Goal: Obtain resource: Obtain resource

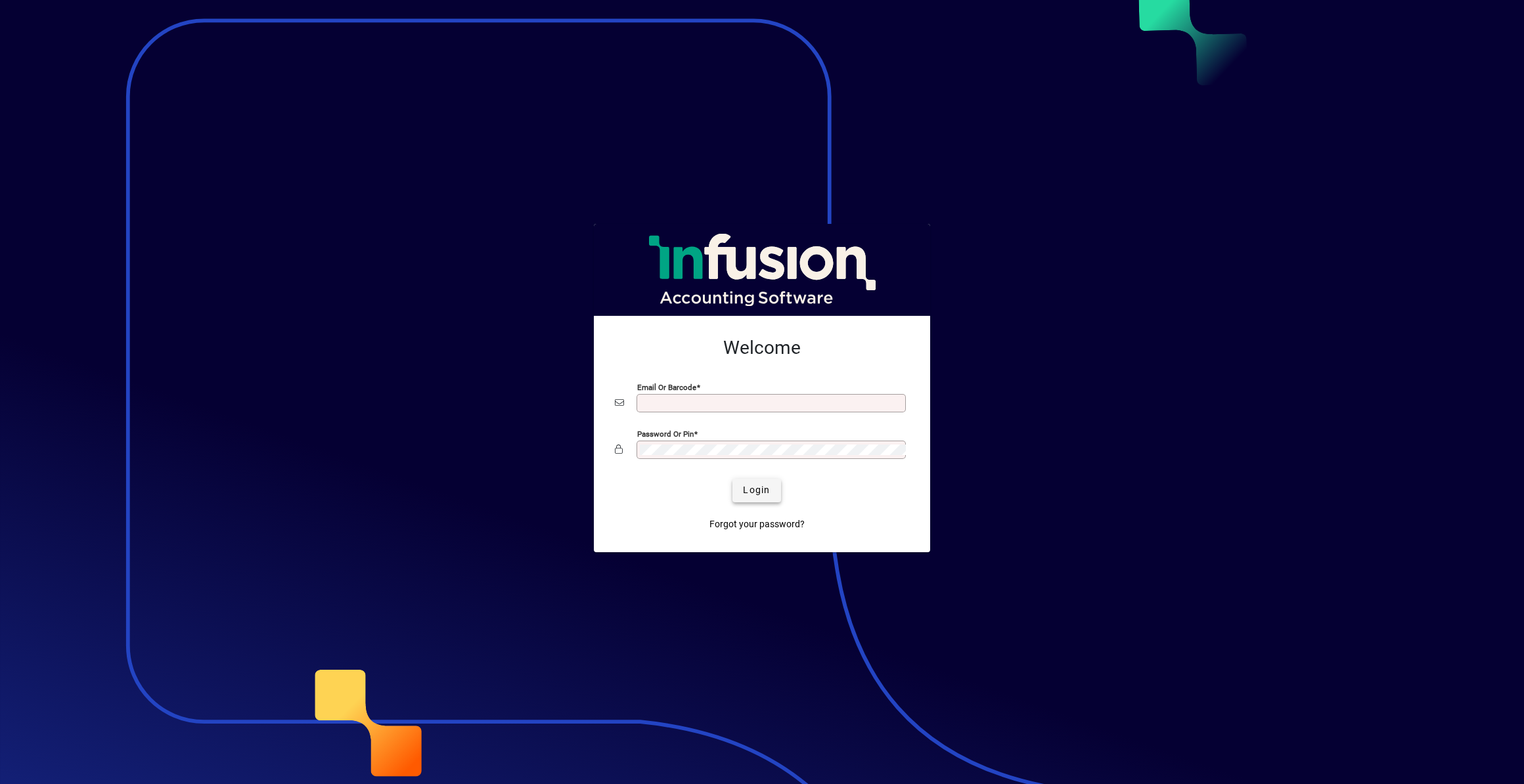
type input "**********"
click at [747, 481] on span "submit" at bounding box center [756, 489] width 48 height 31
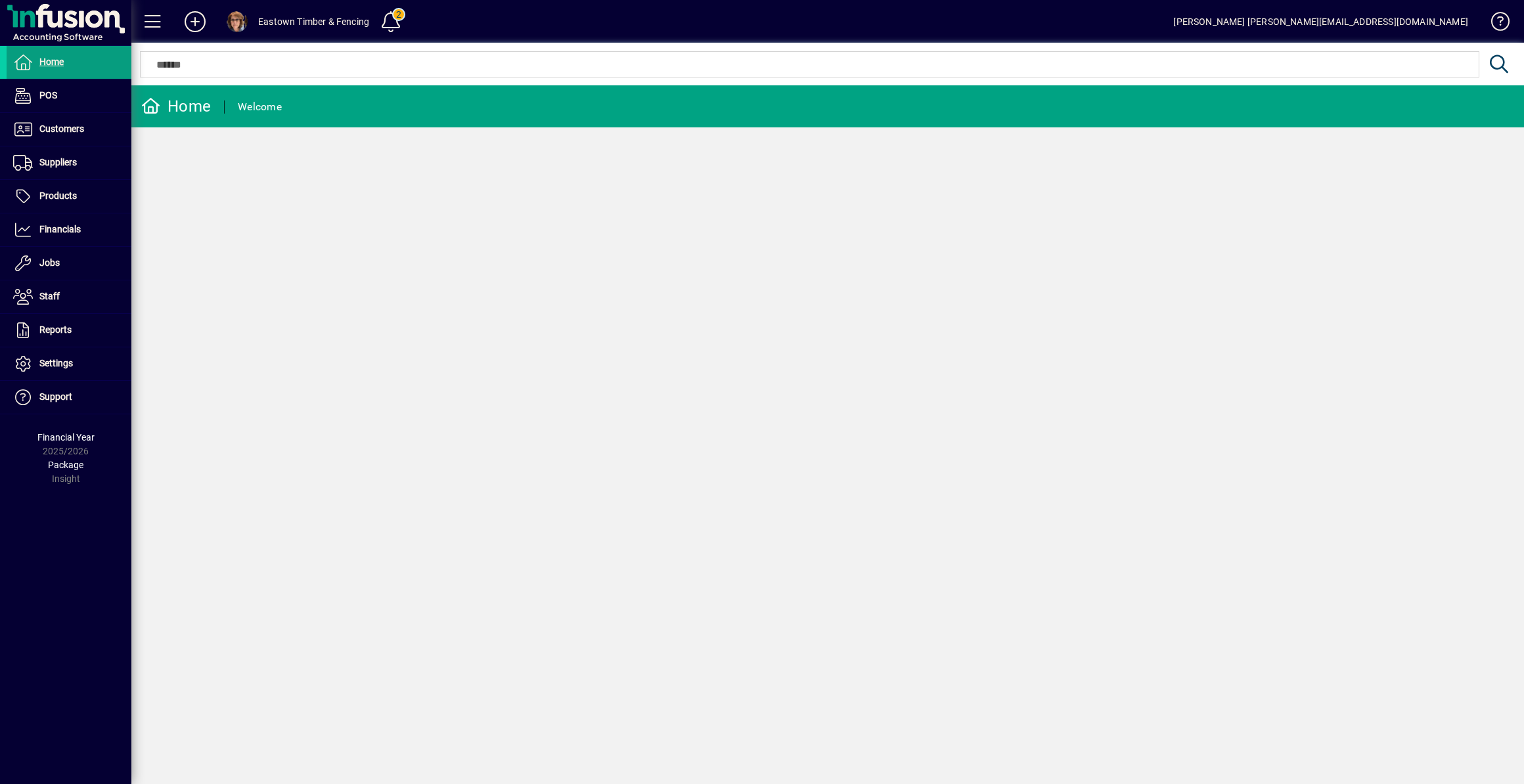
click at [175, 473] on div "Home Welcome" at bounding box center [827, 435] width 1392 height 698
click at [182, 245] on div "Home Welcome" at bounding box center [827, 435] width 1392 height 698
click at [69, 188] on span "Products" at bounding box center [41, 196] width 71 height 16
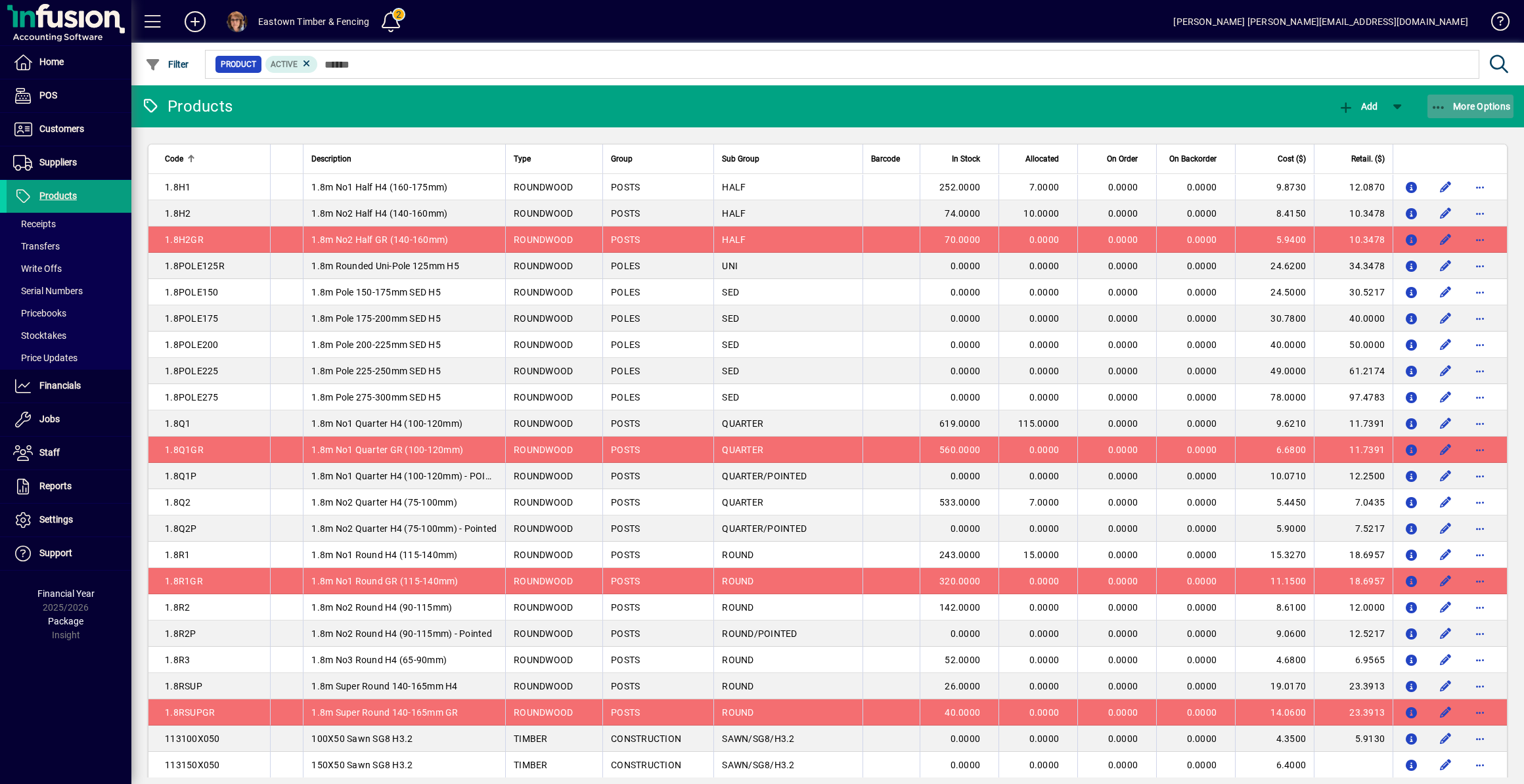
click at [1434, 107] on icon "button" at bounding box center [1438, 107] width 16 height 13
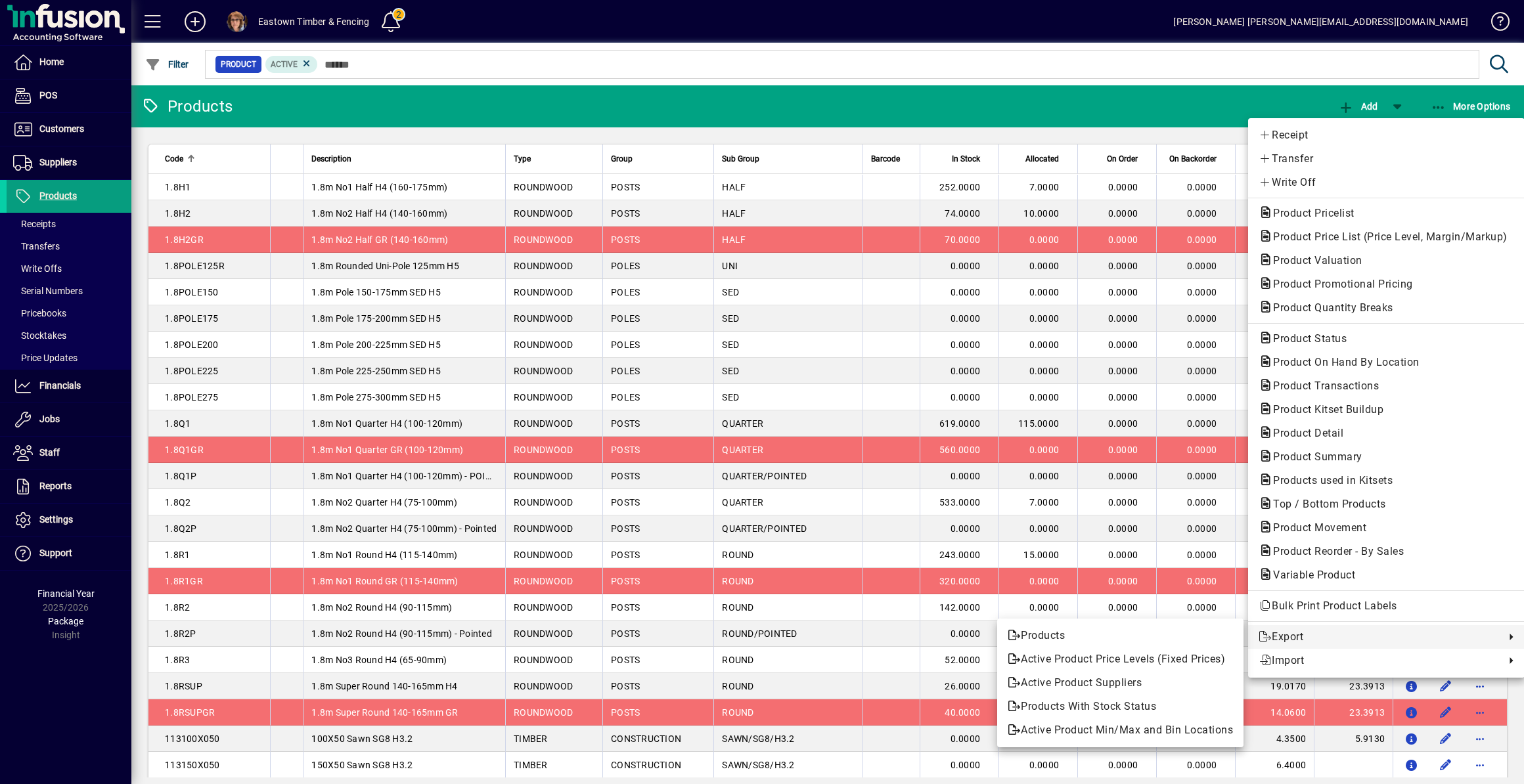
click at [104, 137] on div at bounding box center [762, 392] width 1524 height 784
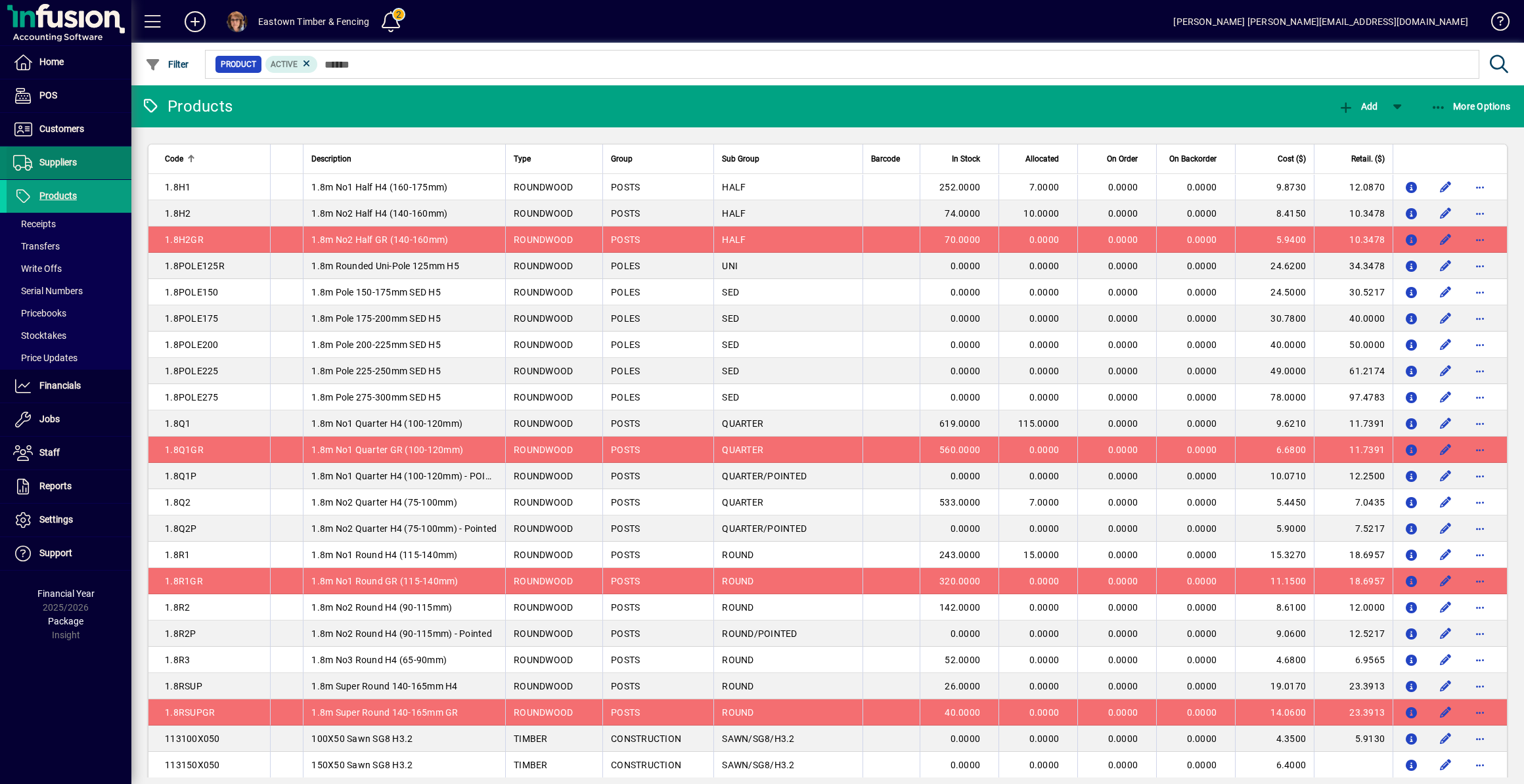
click at [72, 157] on span "Suppliers" at bounding box center [58, 162] width 38 height 10
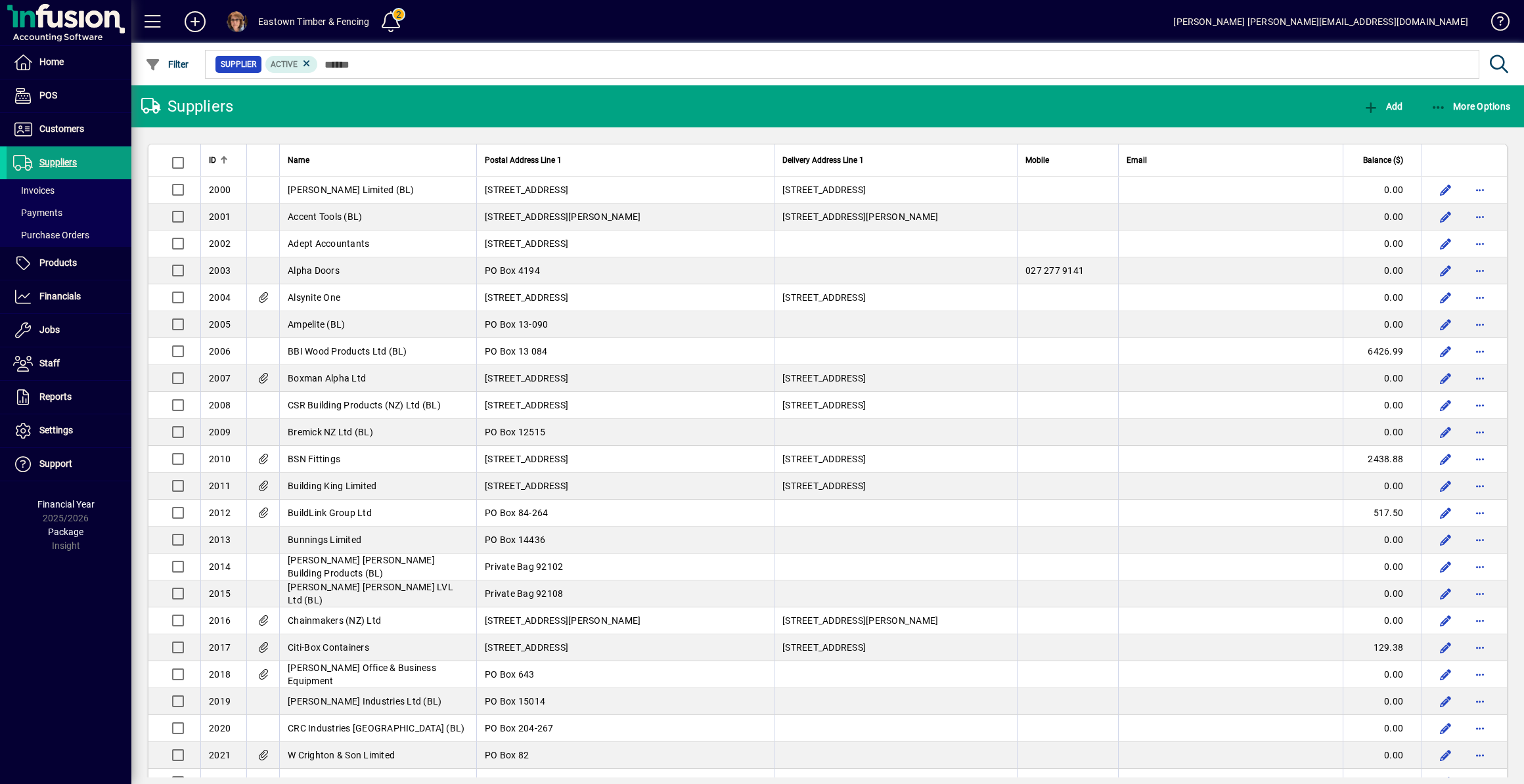
click at [268, 14] on div "Eastown Timber & Fencing" at bounding box center [313, 22] width 111 height 21
click at [266, 21] on div "Eastown Timber & Fencing" at bounding box center [313, 22] width 111 height 21
click at [243, 21] on span at bounding box center [237, 22] width 21 height 21
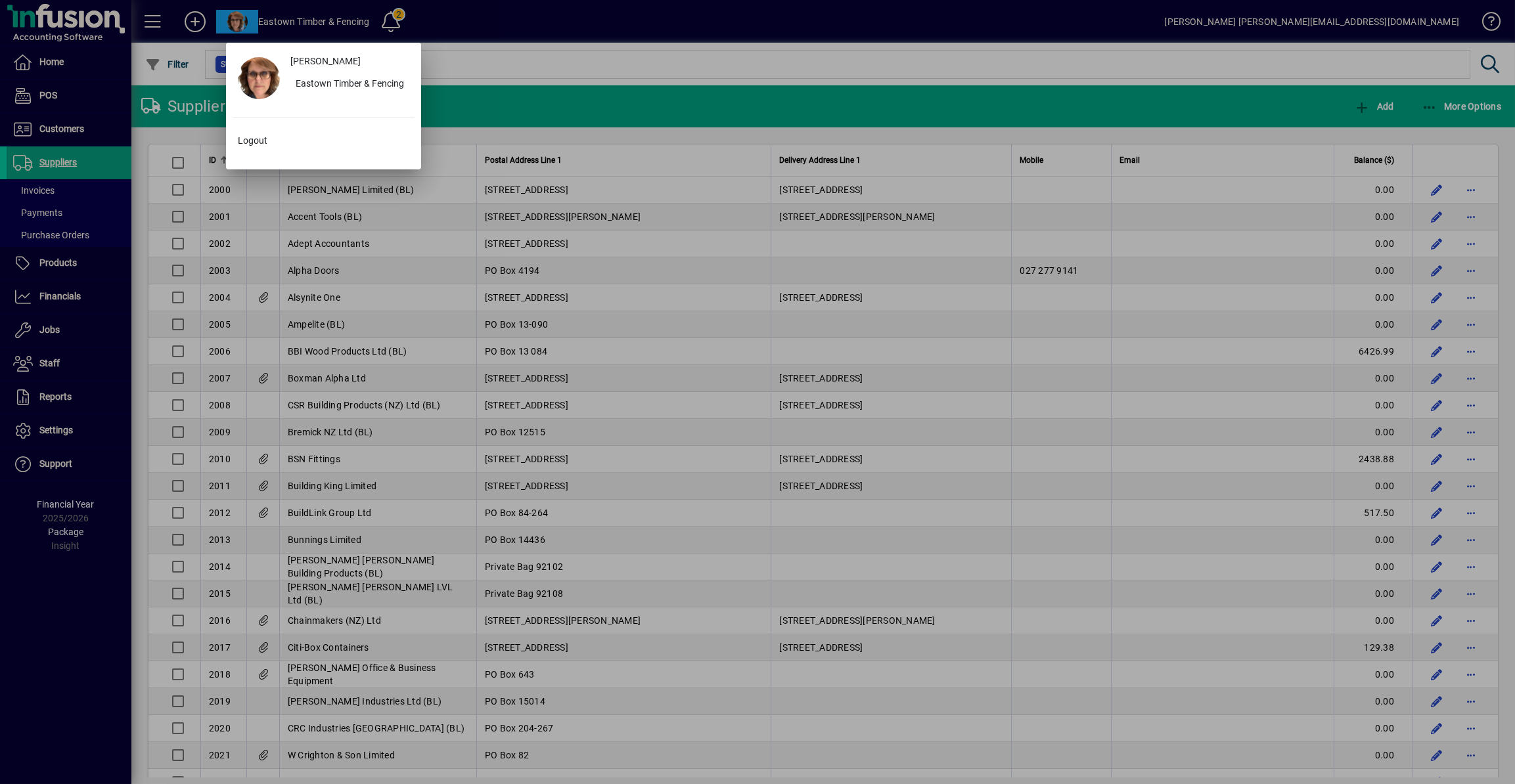
click at [439, 19] on div at bounding box center [757, 392] width 1515 height 784
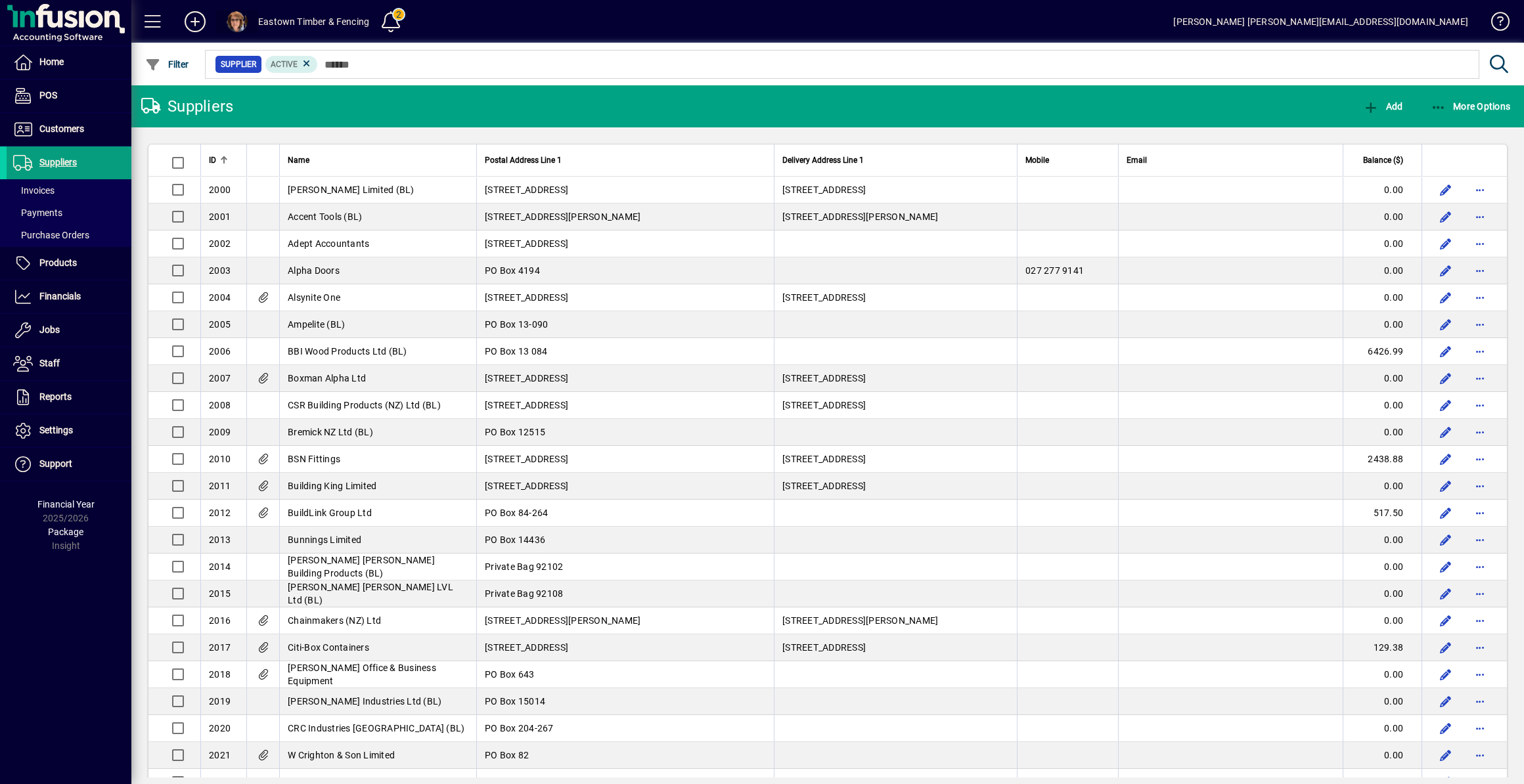
click at [240, 21] on span at bounding box center [237, 22] width 21 height 21
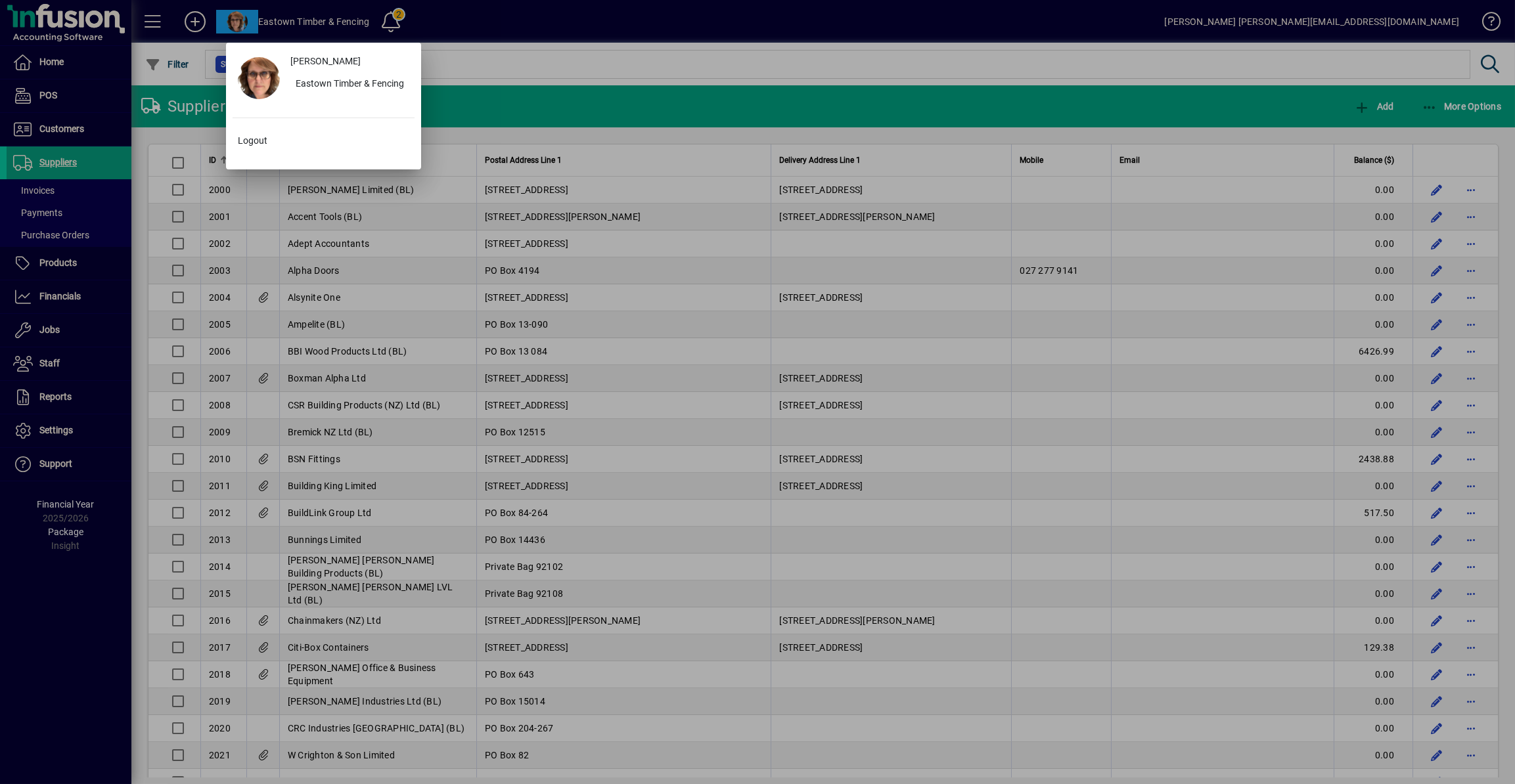
click at [240, 21] on div at bounding box center [757, 392] width 1515 height 784
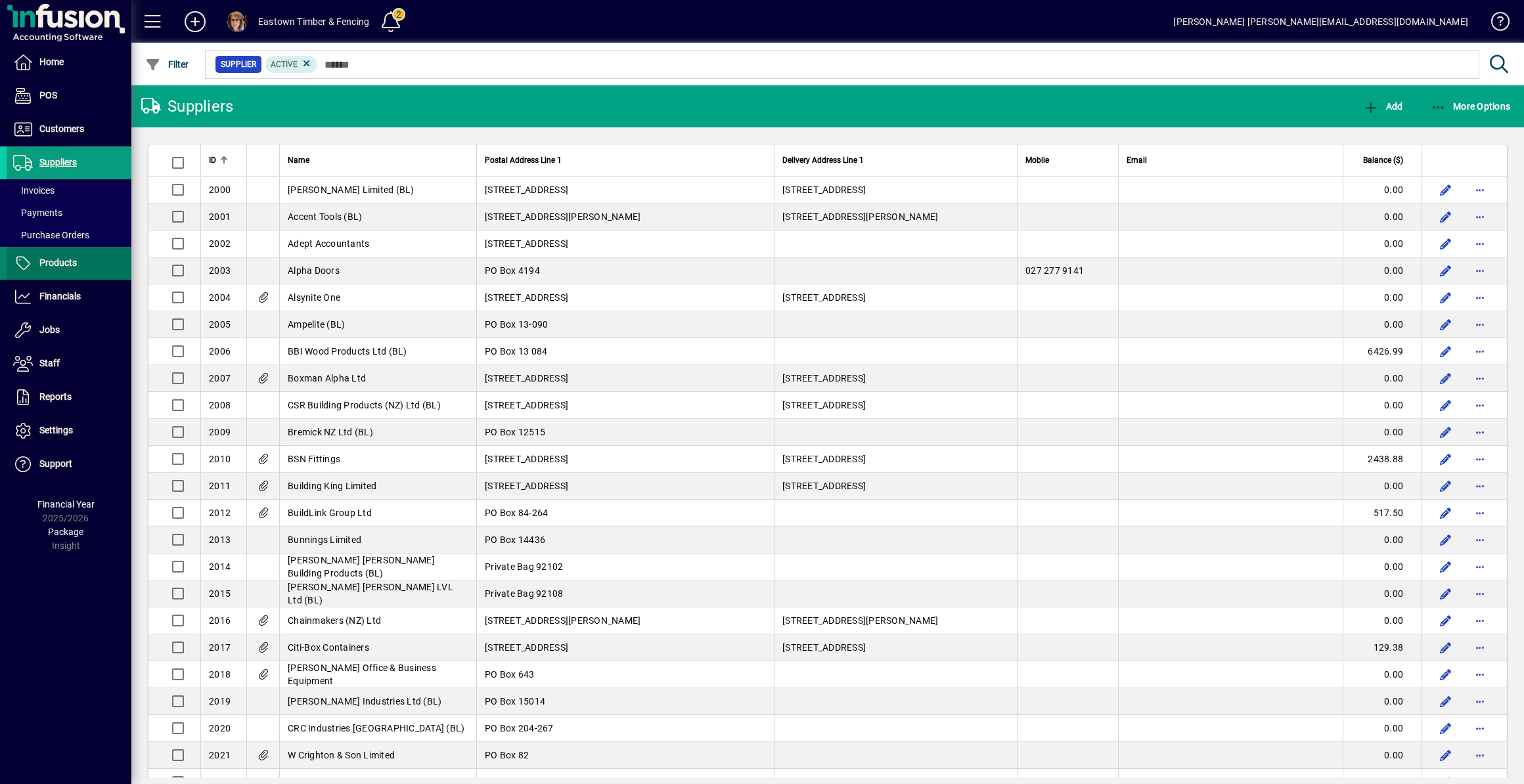
click at [72, 253] on span at bounding box center [69, 263] width 125 height 31
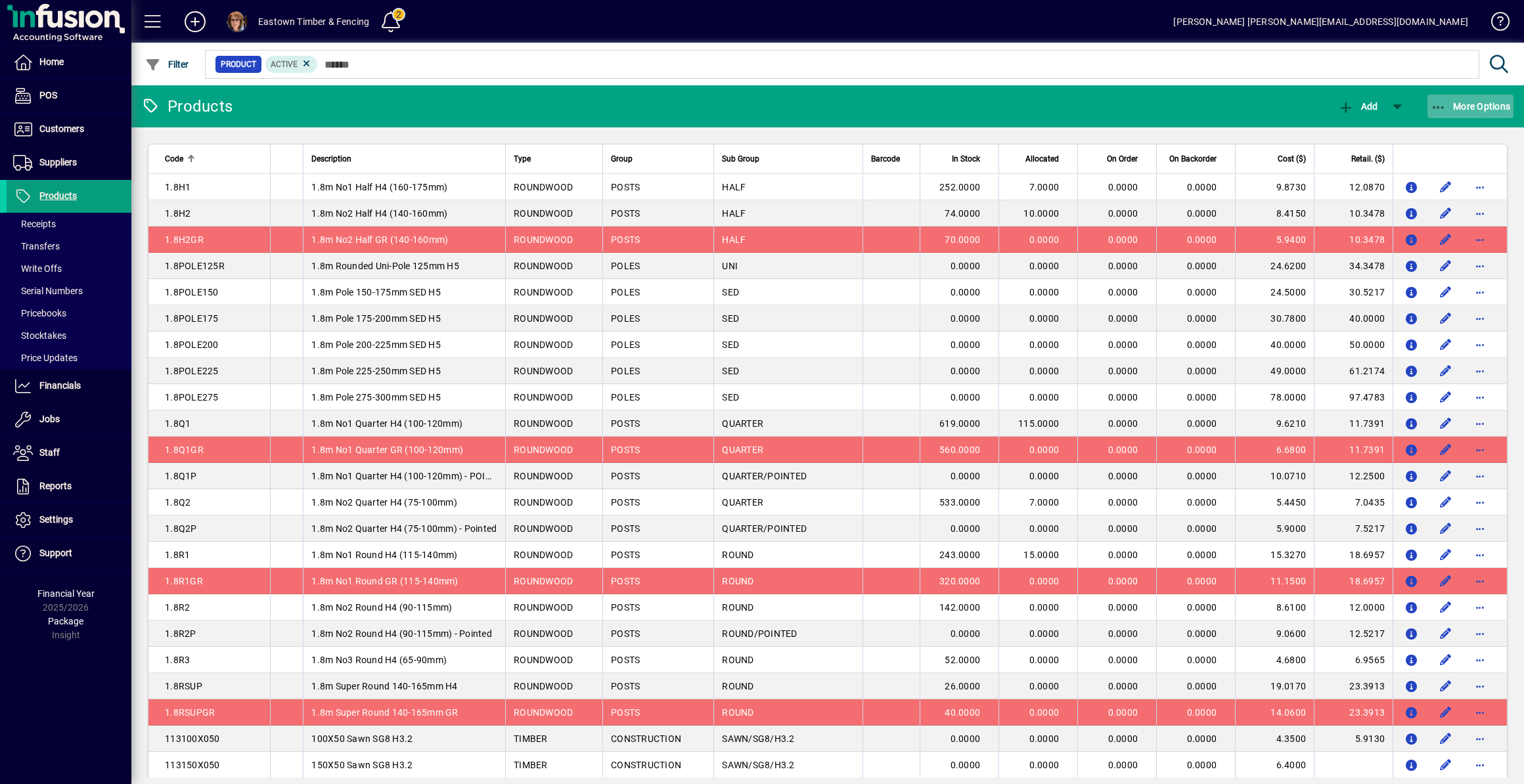
click at [1442, 104] on icon "button" at bounding box center [1438, 107] width 16 height 13
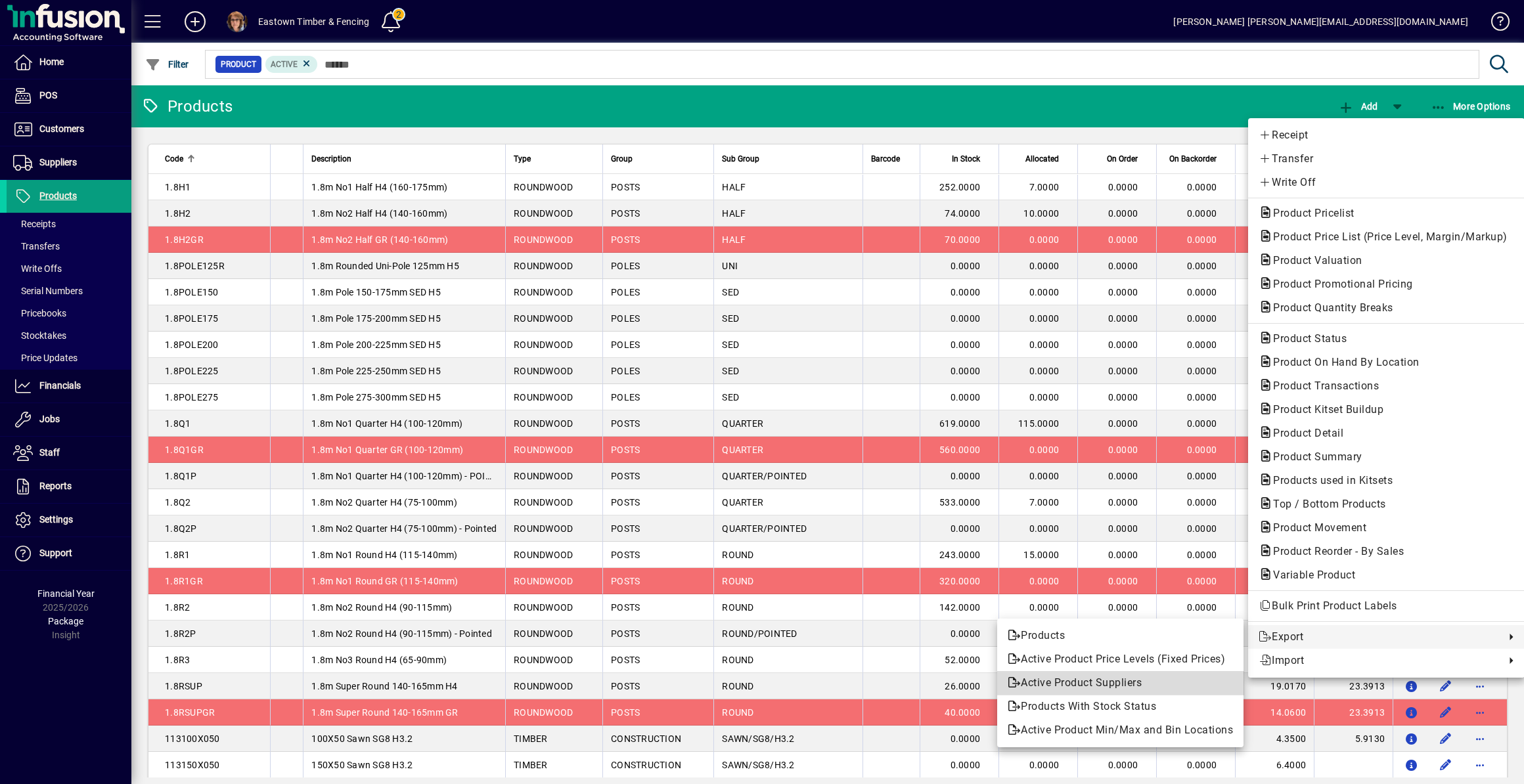
click at [1072, 682] on span "Active Product Suppliers" at bounding box center [1119, 682] width 225 height 16
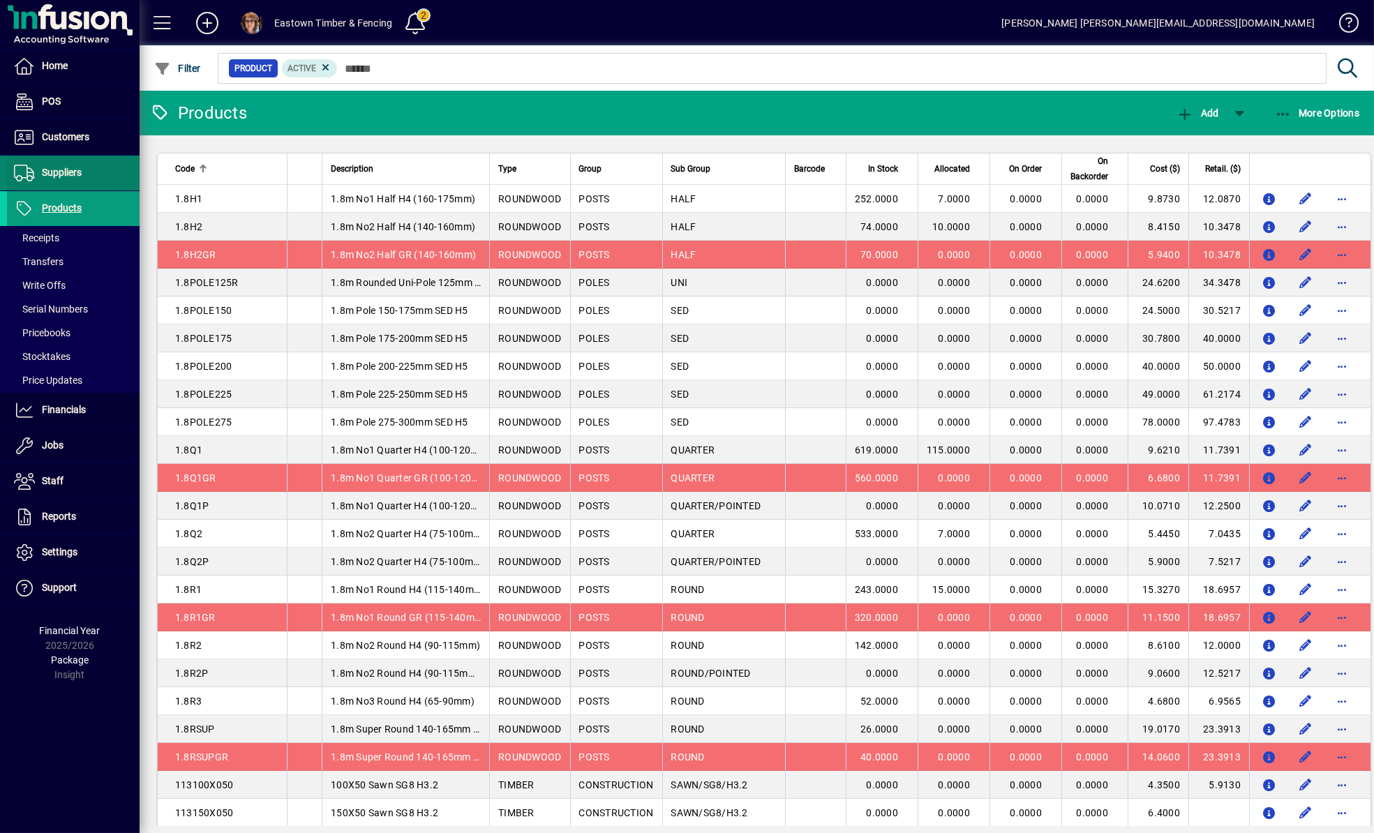
click at [69, 174] on span "Suppliers" at bounding box center [62, 172] width 40 height 11
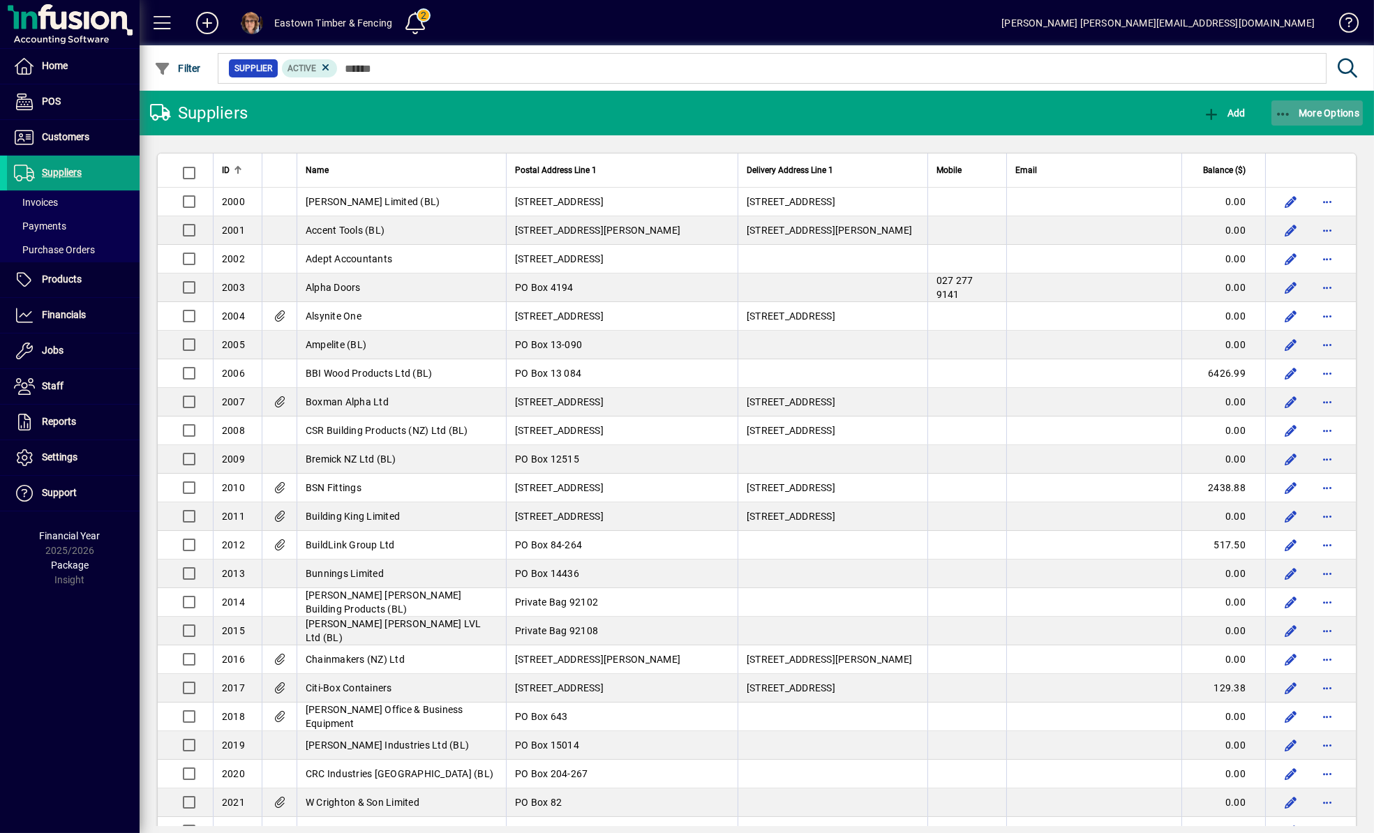
click at [1294, 118] on span "More Options" at bounding box center [1317, 112] width 85 height 11
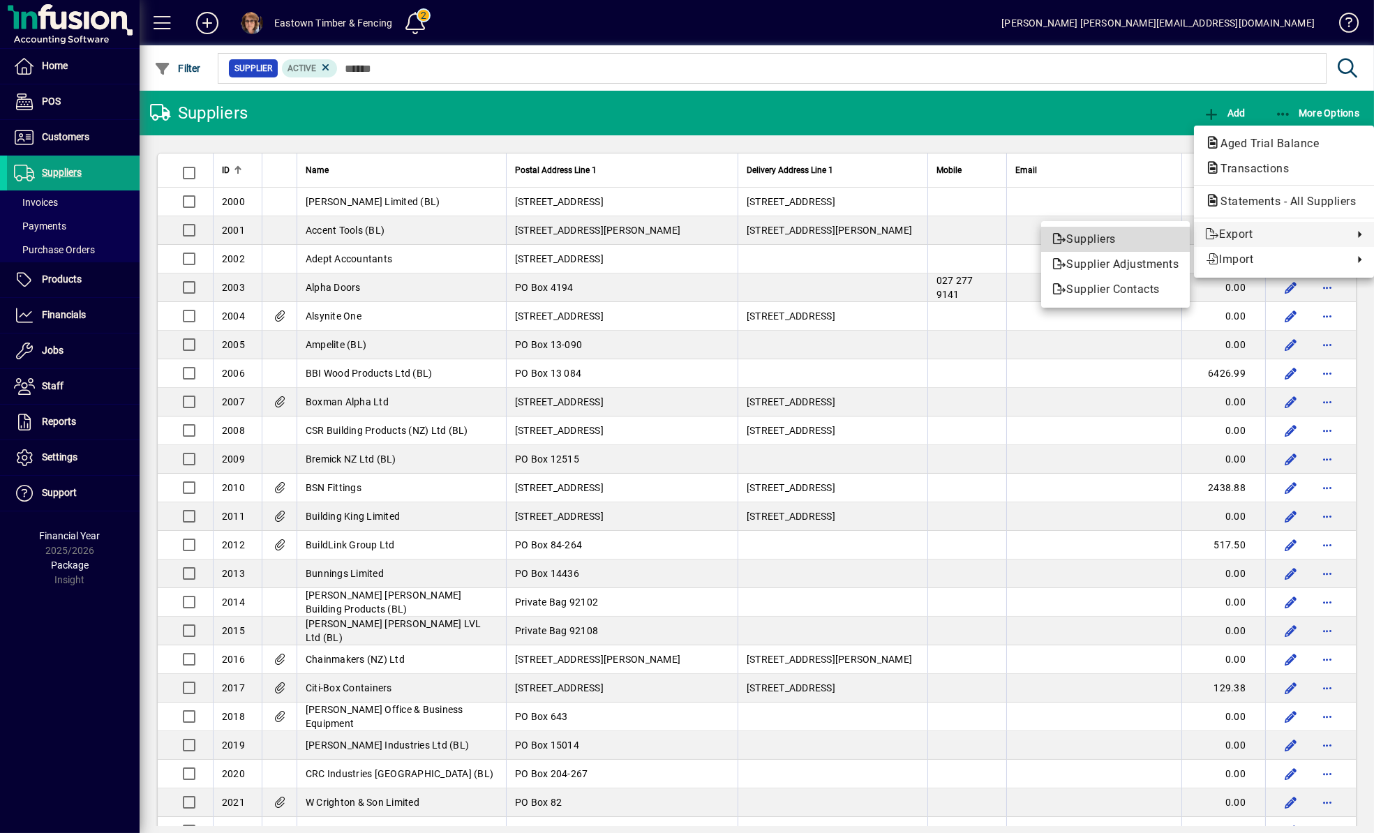
click at [1105, 242] on span "Suppliers" at bounding box center [1115, 239] width 126 height 17
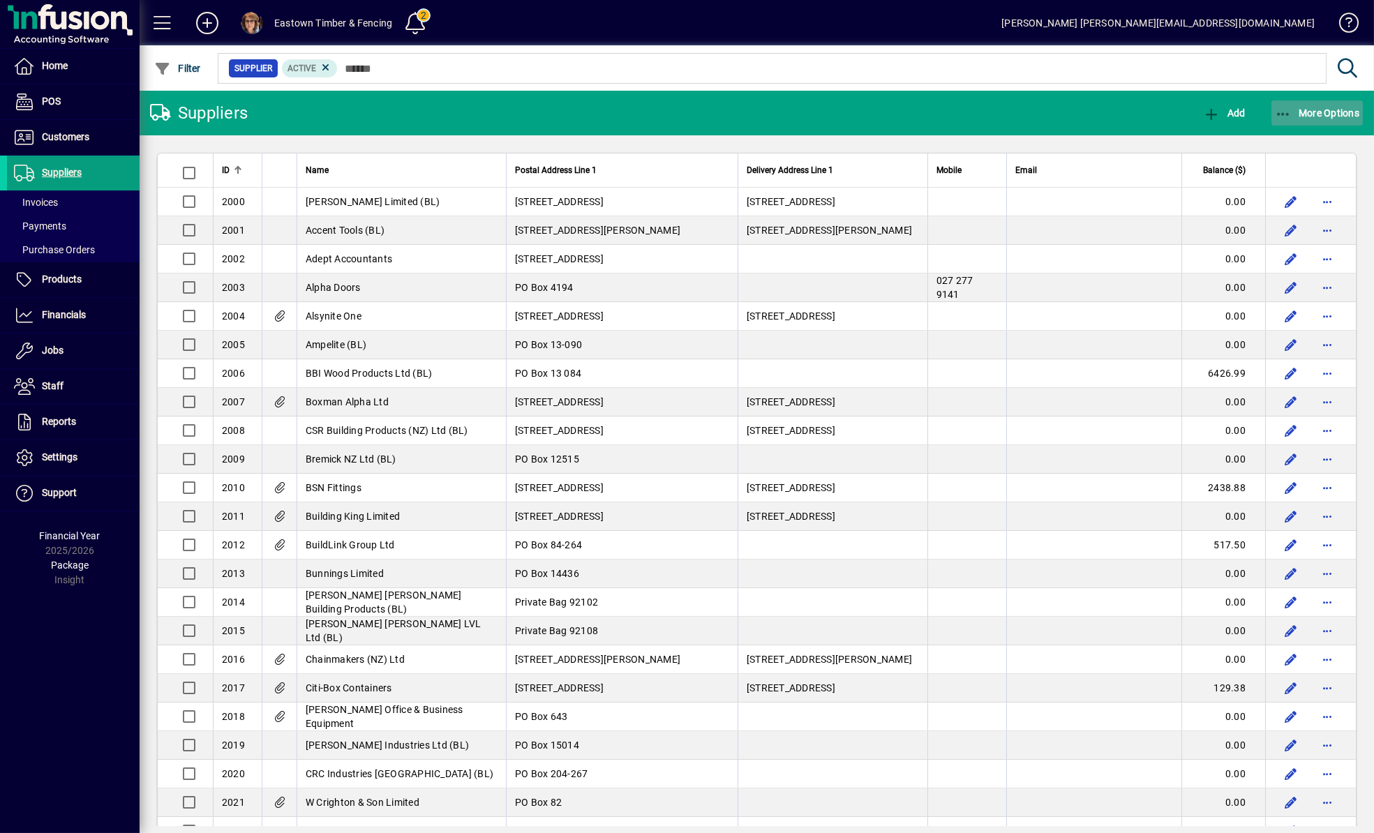
click at [1288, 114] on icon "button" at bounding box center [1283, 114] width 17 height 14
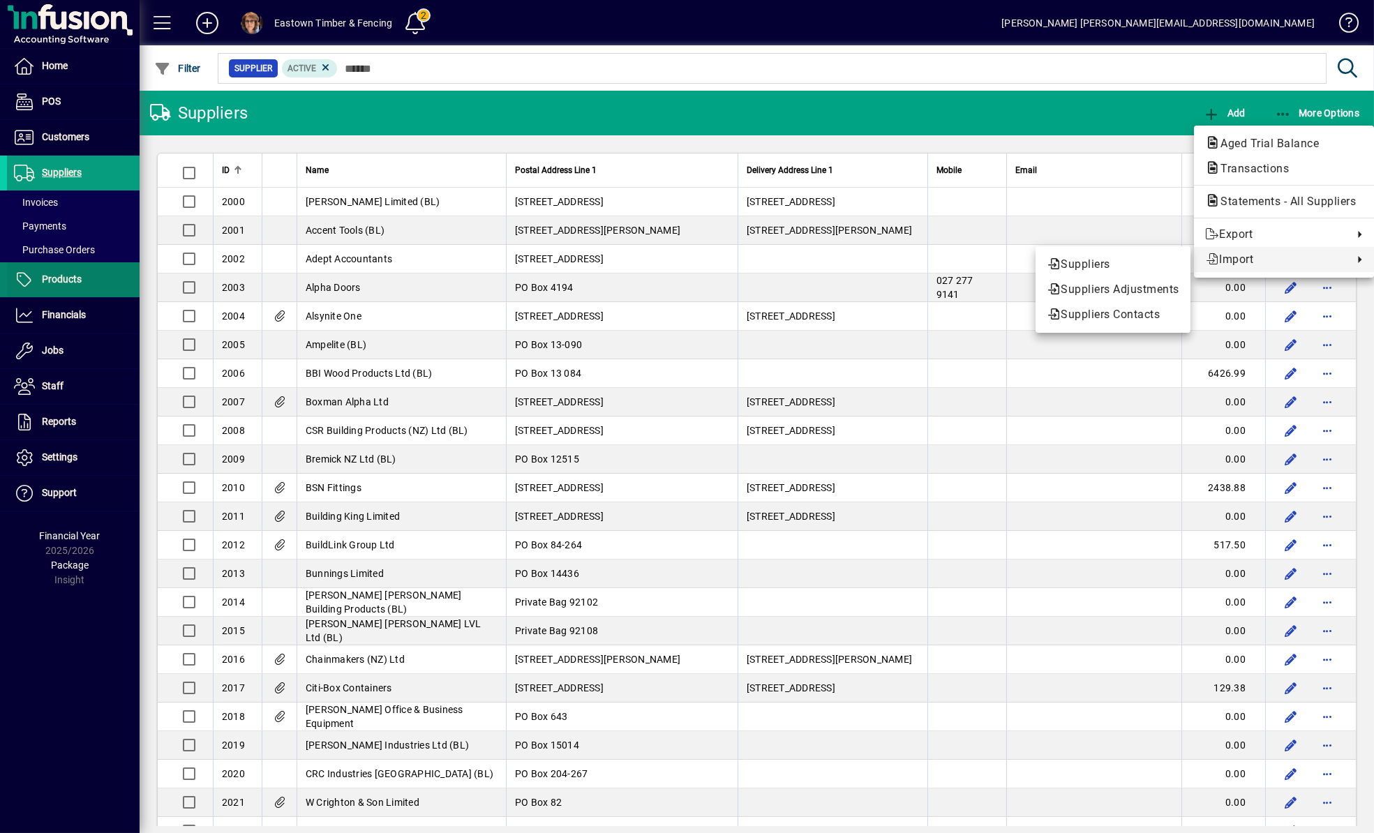
click at [53, 276] on div at bounding box center [687, 416] width 1374 height 833
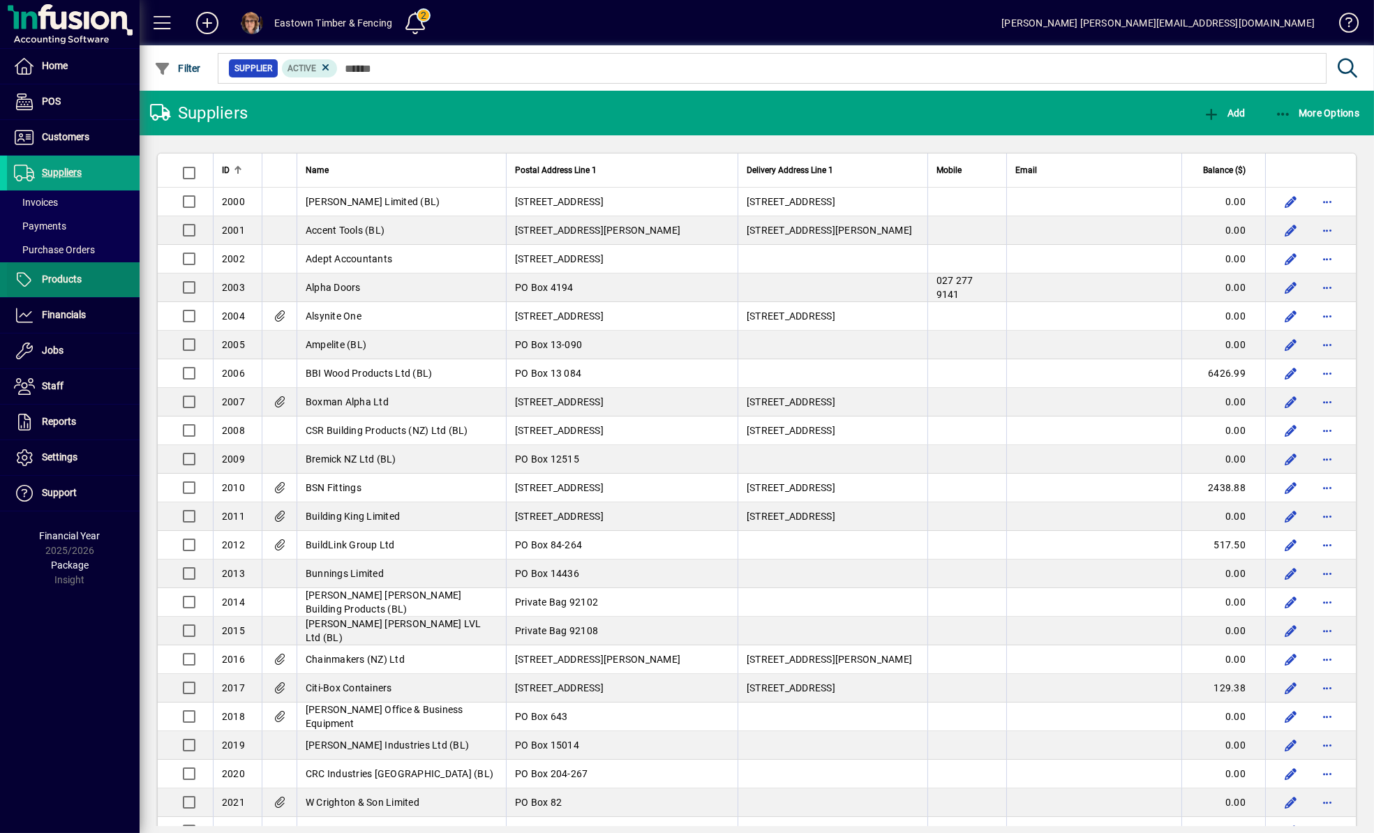
click at [54, 278] on span "Products" at bounding box center [62, 278] width 40 height 11
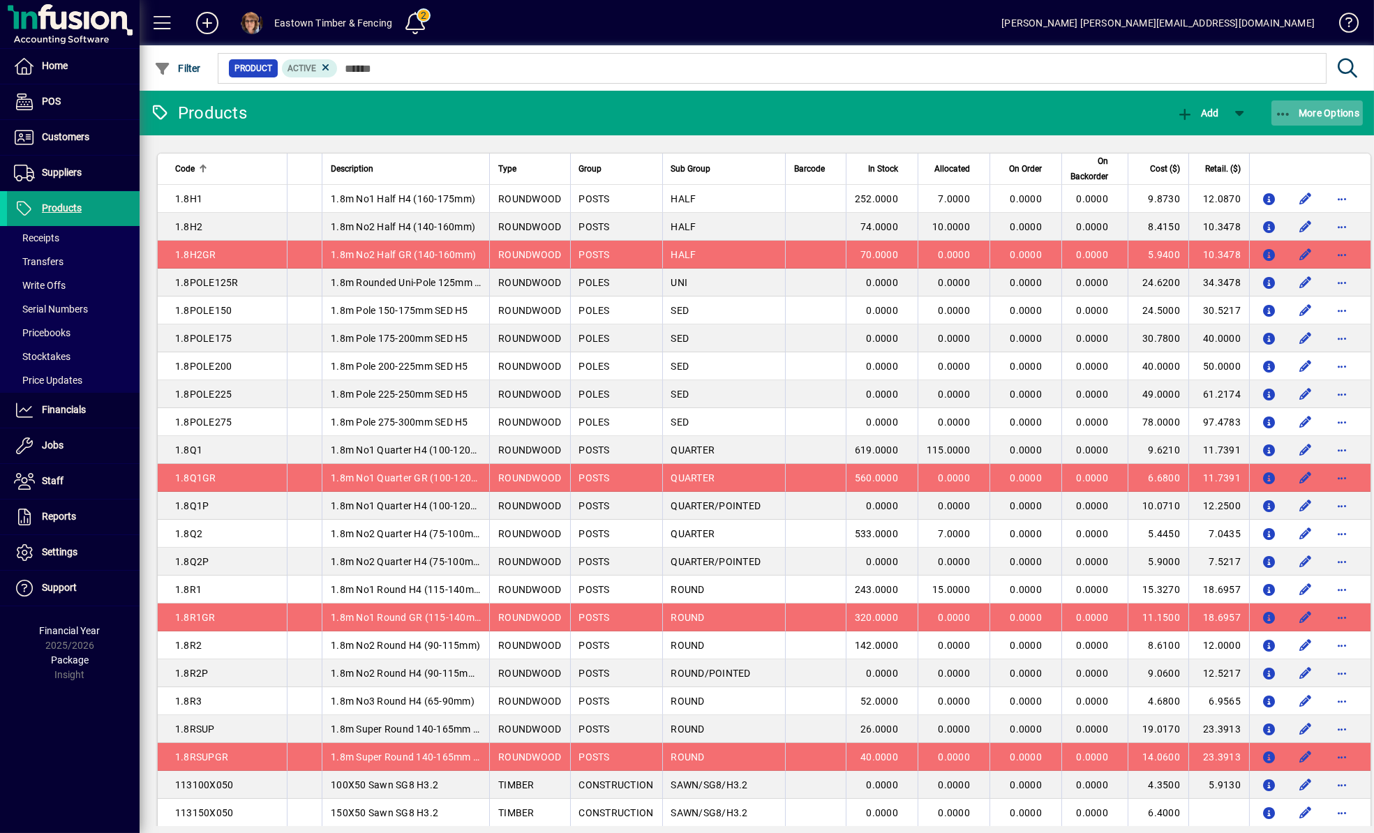
click at [1277, 114] on icon "button" at bounding box center [1283, 114] width 17 height 14
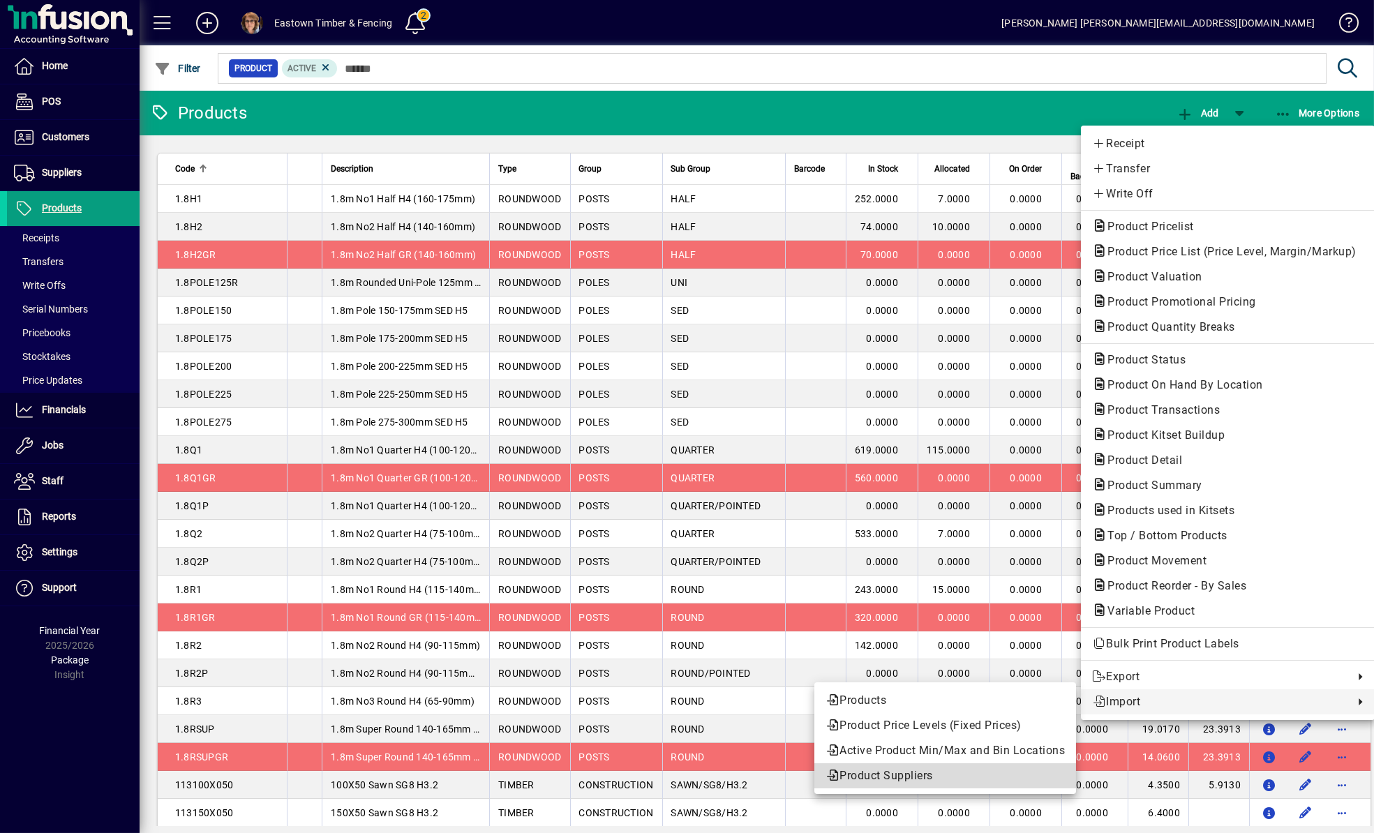
click at [884, 774] on span "Product Suppliers" at bounding box center [944, 775] width 239 height 17
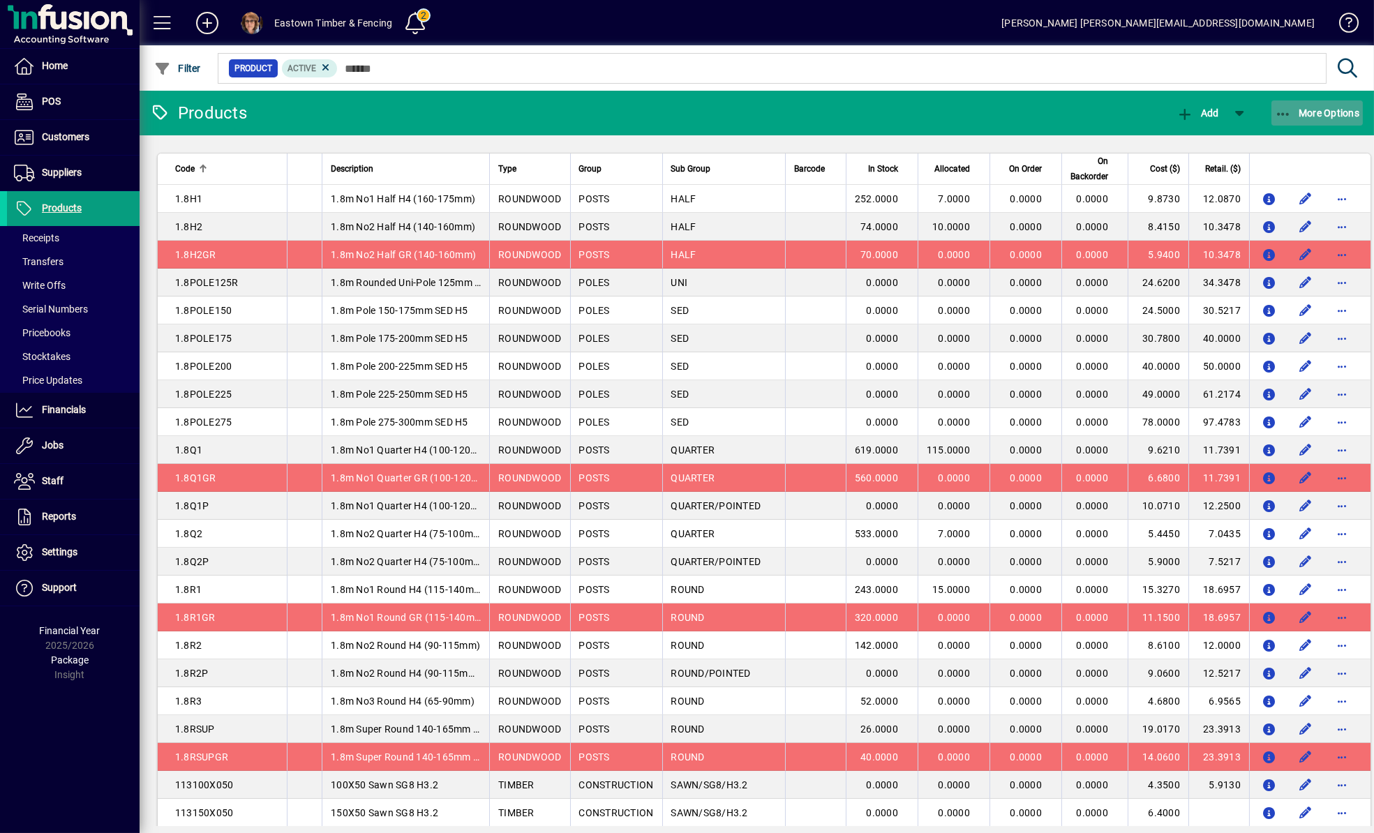
click at [1280, 109] on icon "button" at bounding box center [1283, 114] width 17 height 14
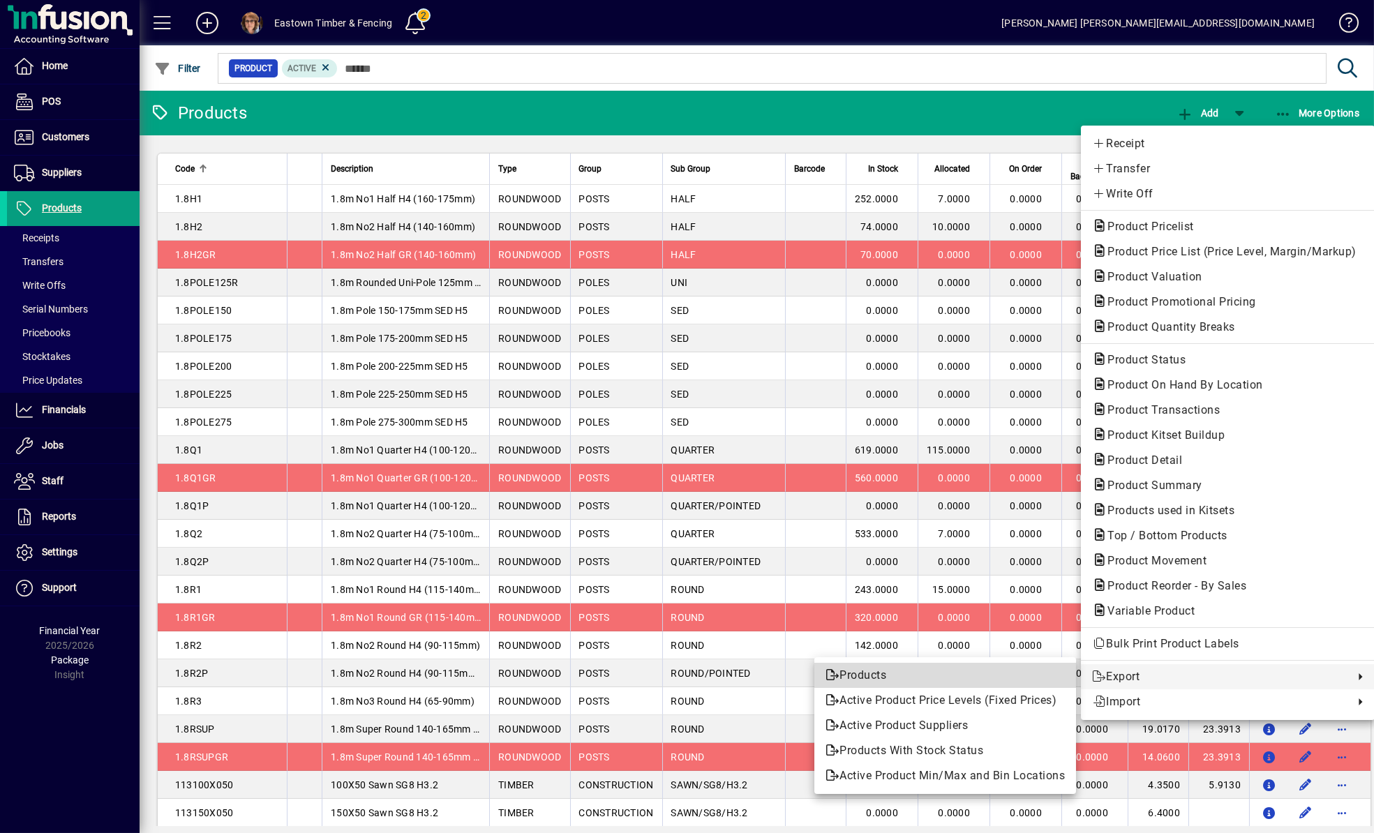
click at [881, 675] on span "Products" at bounding box center [944, 675] width 239 height 17
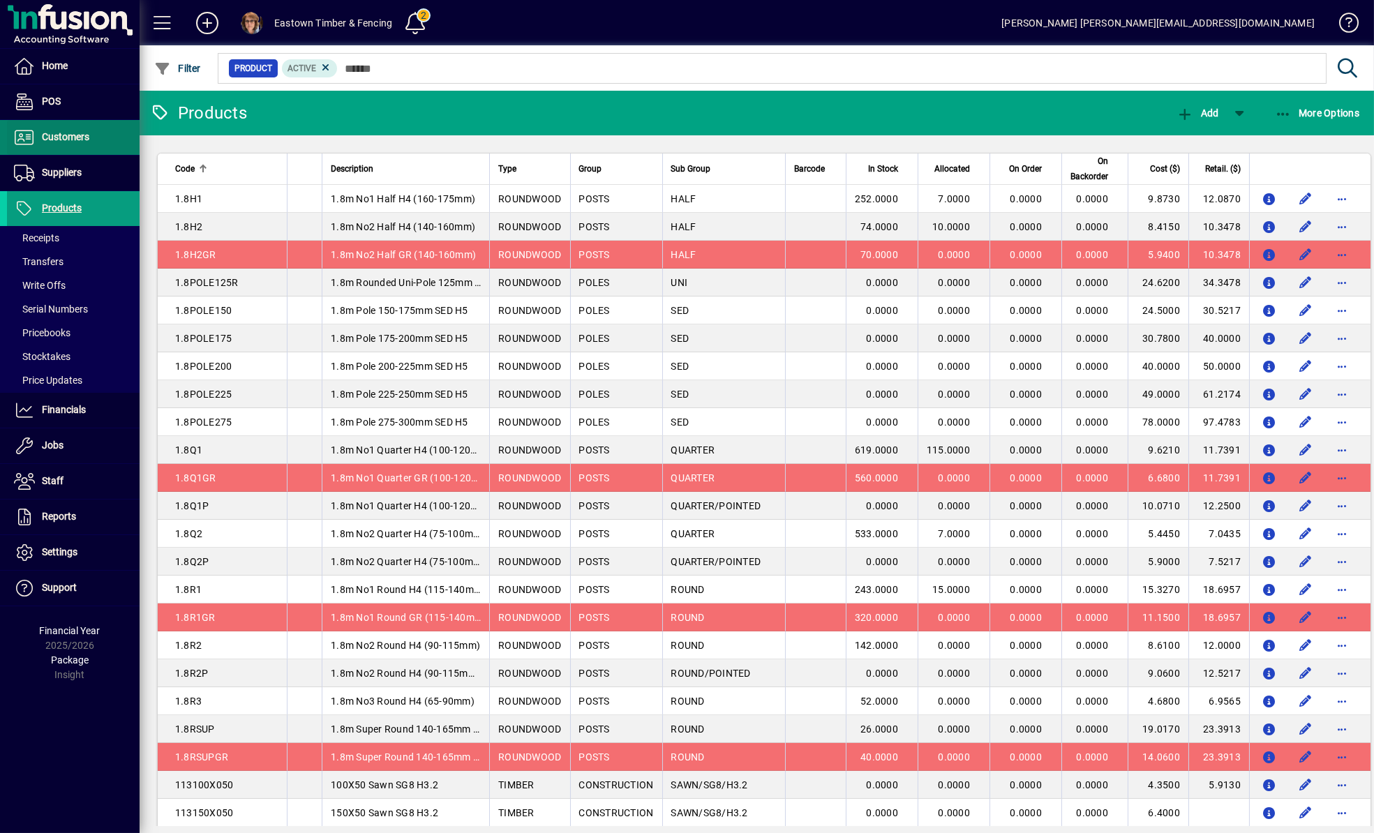
click at [82, 139] on span "Customers" at bounding box center [65, 136] width 47 height 11
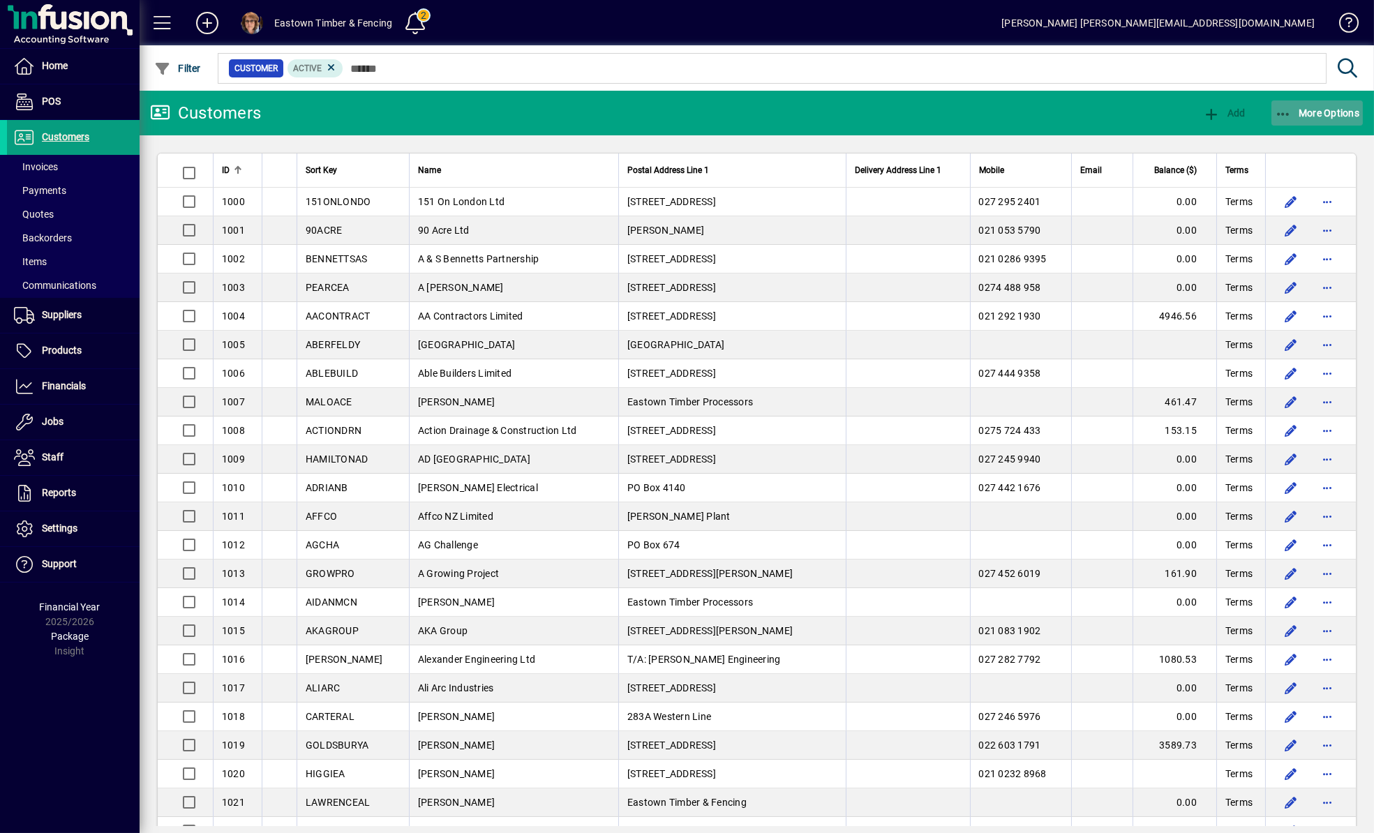
click at [1310, 114] on span "More Options" at bounding box center [1317, 112] width 85 height 11
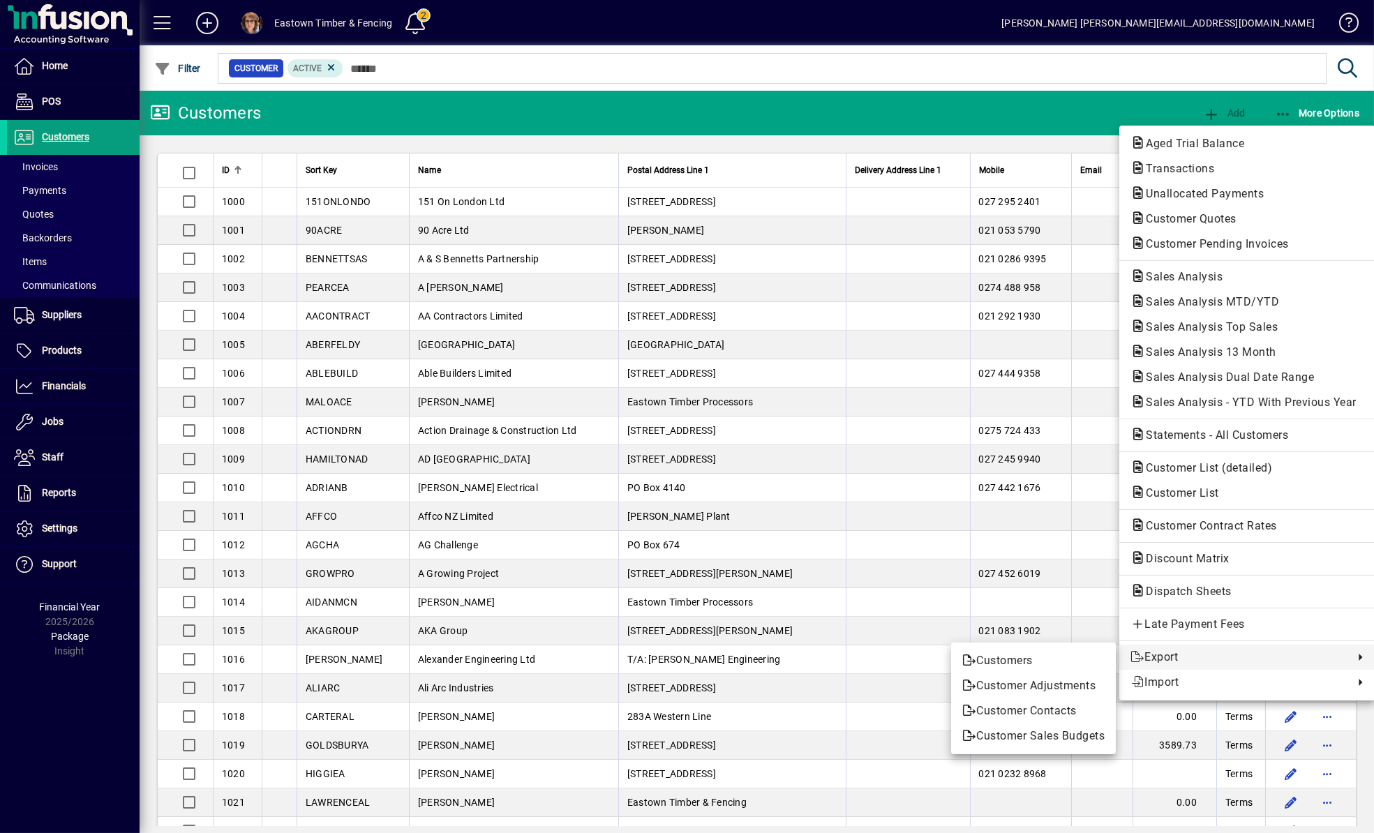
click at [81, 348] on div at bounding box center [687, 416] width 1374 height 833
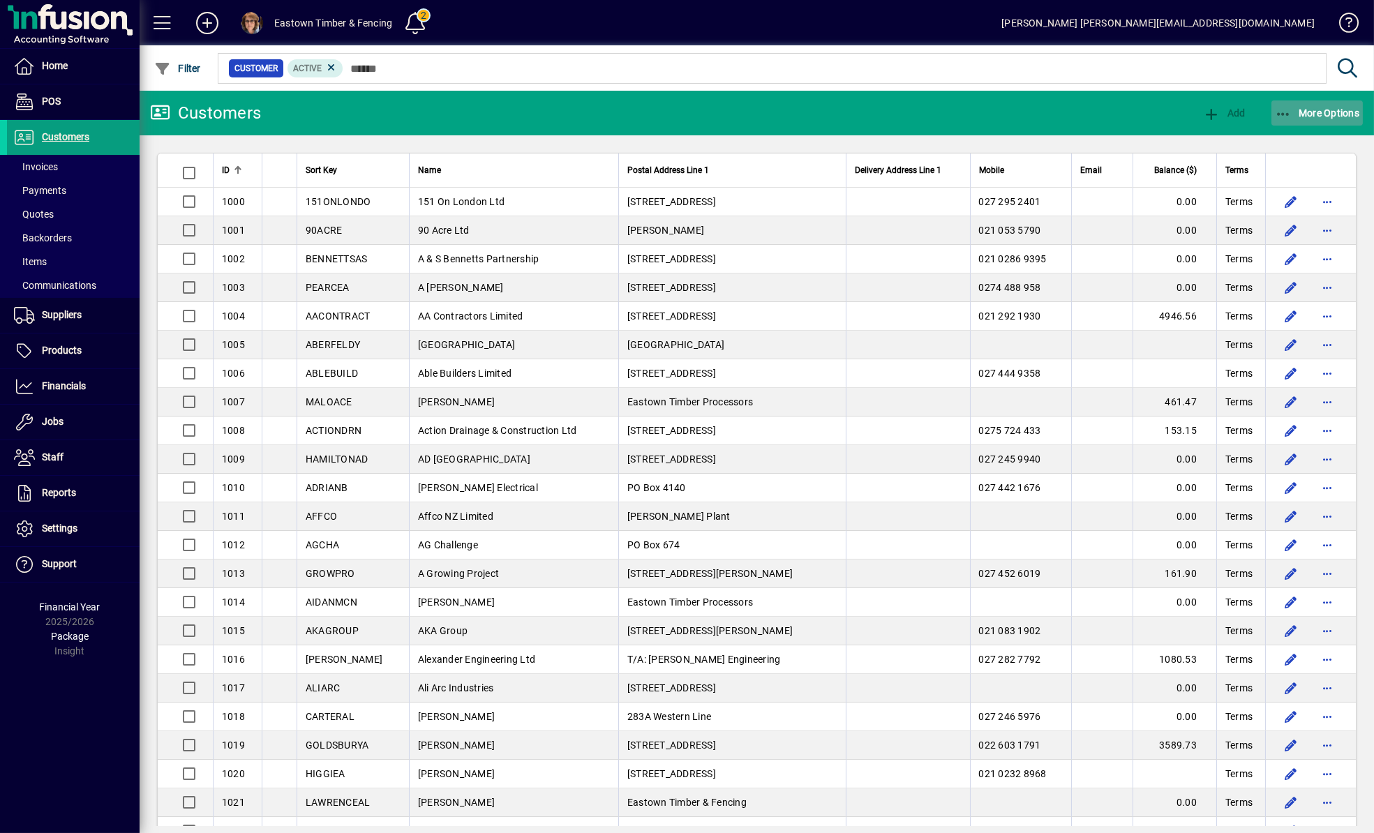
click at [1282, 112] on icon "button" at bounding box center [1283, 114] width 17 height 14
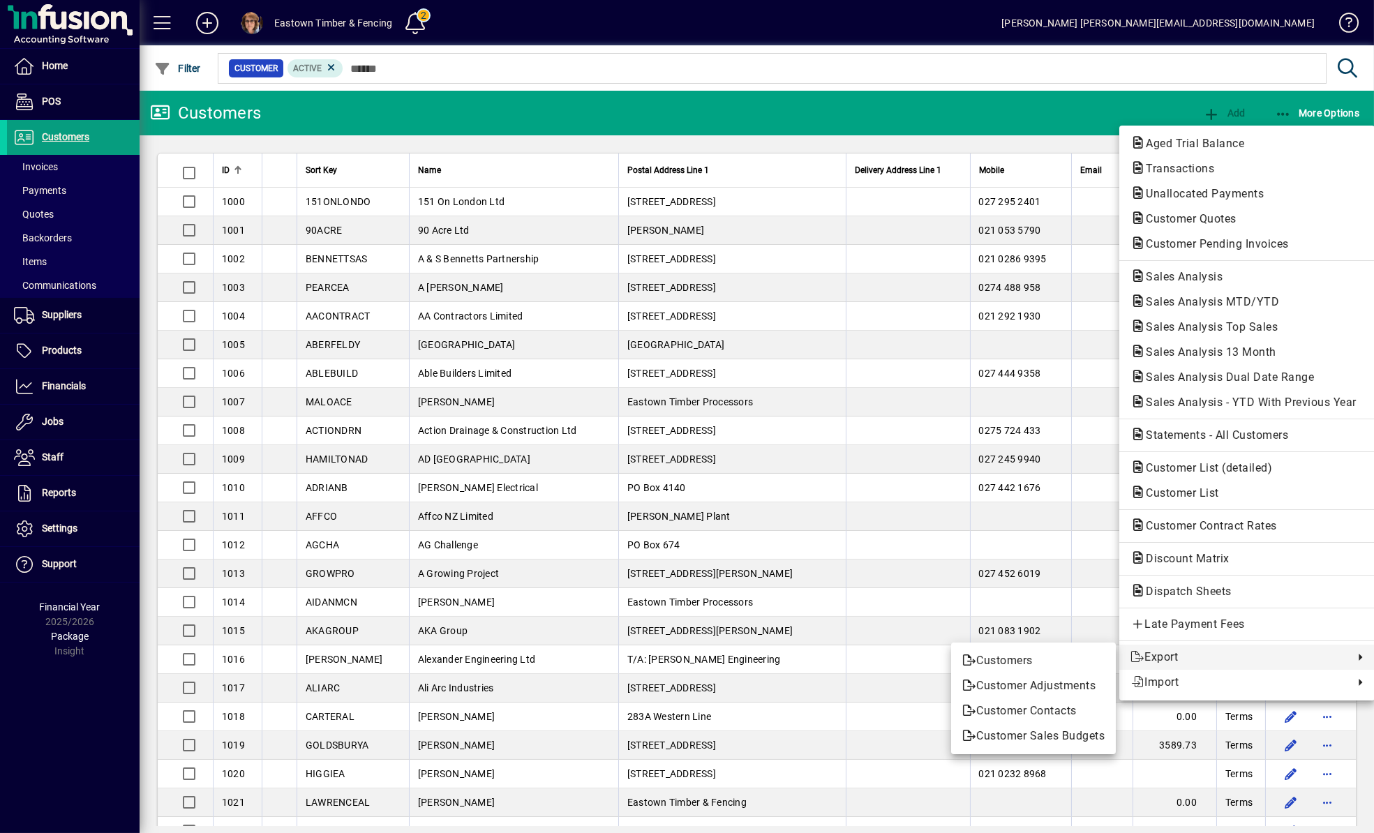
click at [55, 353] on div at bounding box center [687, 416] width 1374 height 833
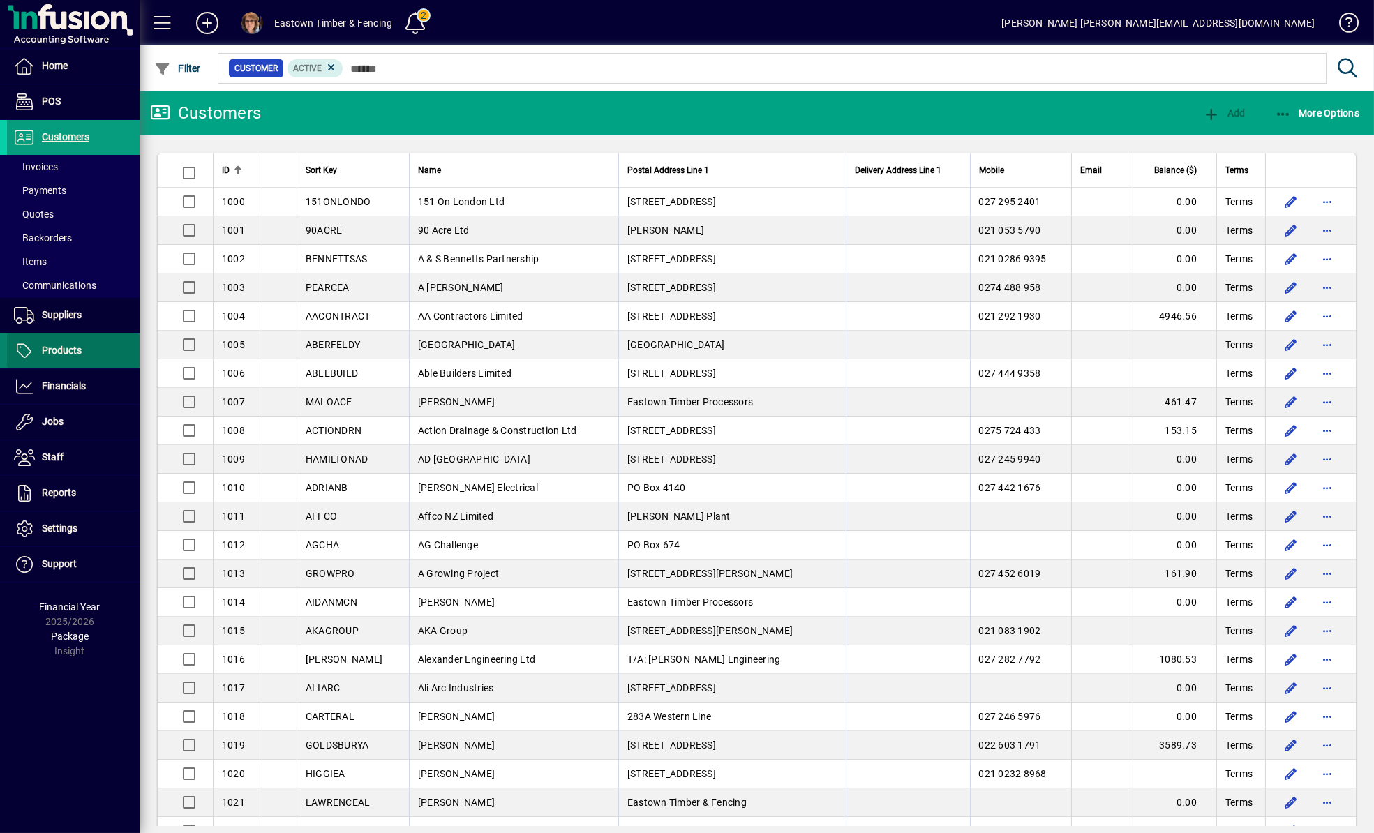
click at [63, 351] on span "Products" at bounding box center [62, 350] width 40 height 11
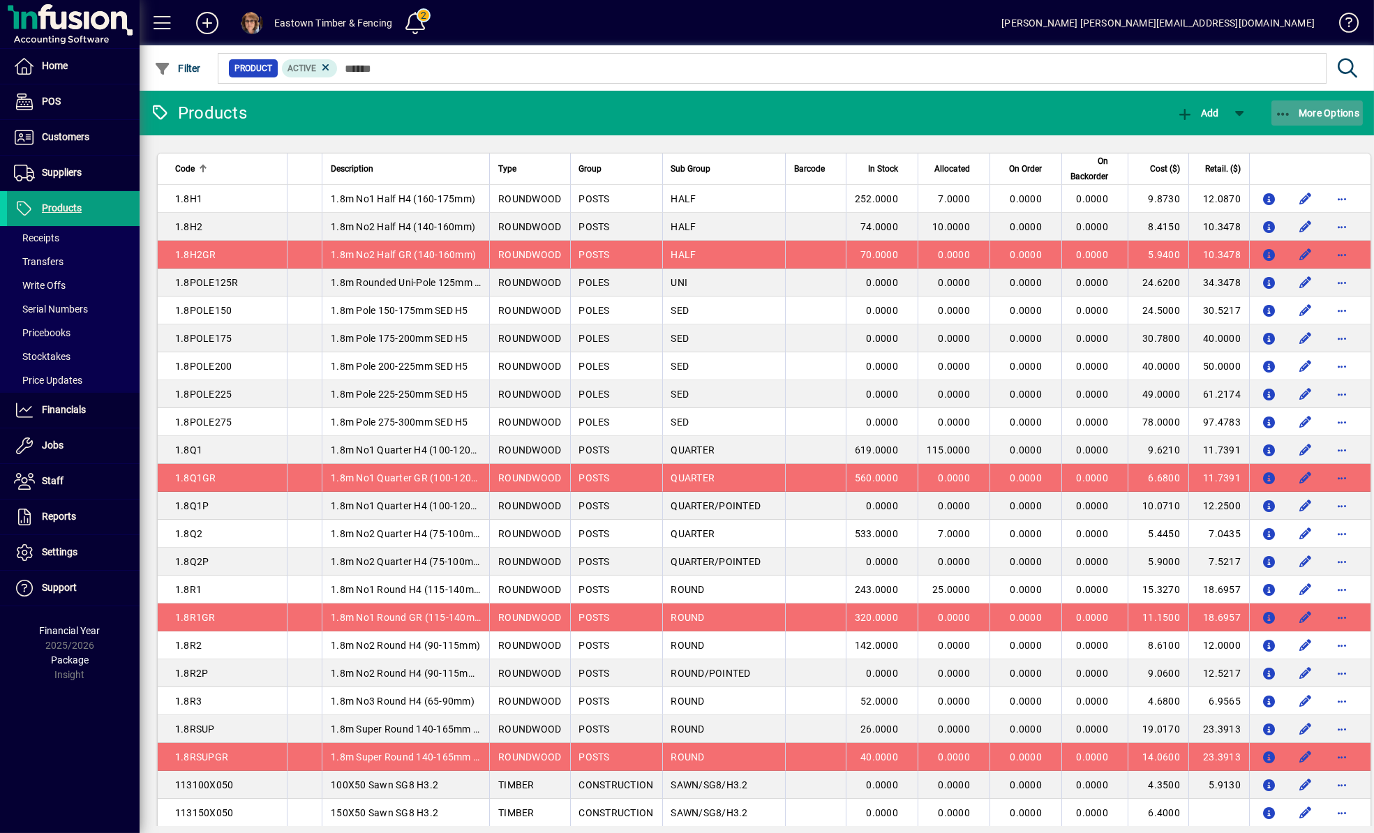
click at [1282, 114] on icon "button" at bounding box center [1283, 114] width 17 height 14
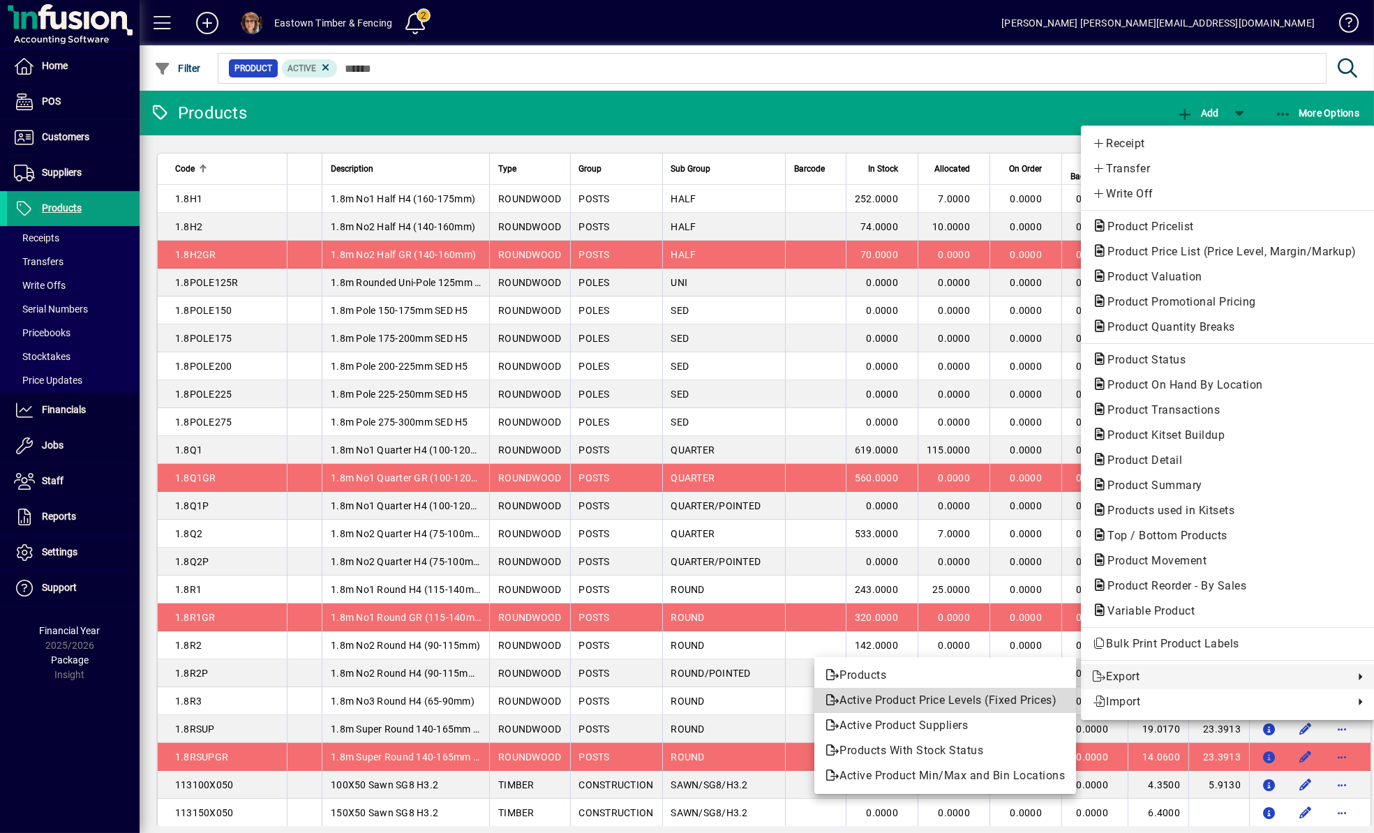
click at [980, 697] on span "Active Product Price Levels (Fixed Prices)" at bounding box center [944, 700] width 239 height 17
